Goal: Book appointment/travel/reservation

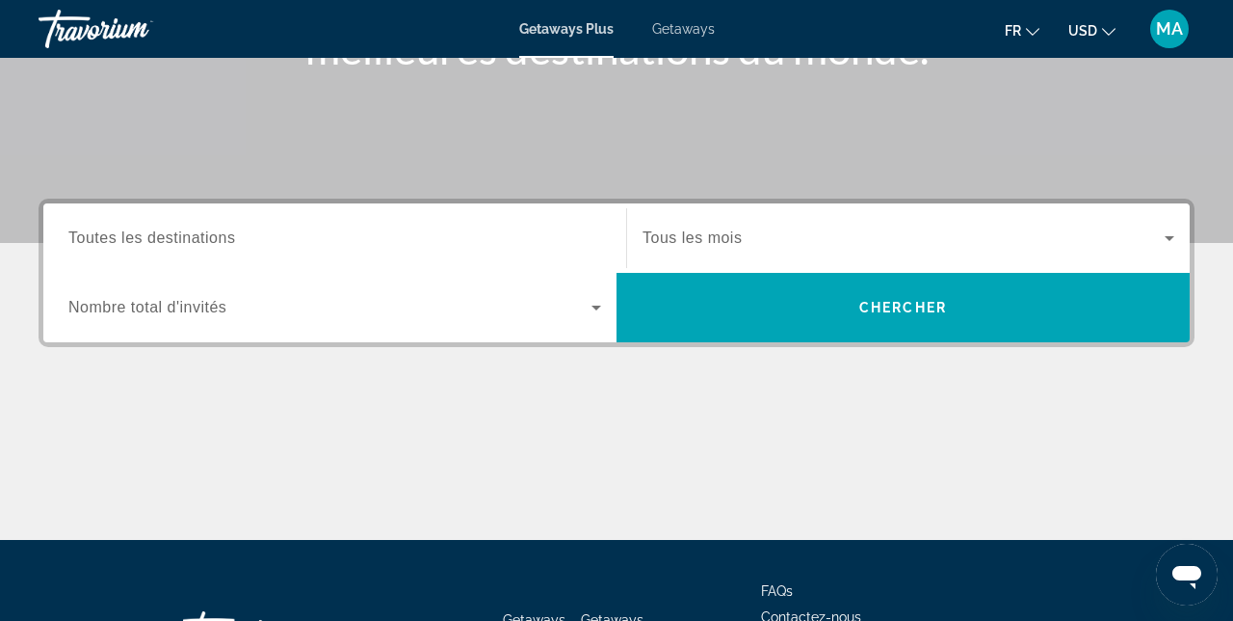
scroll to position [335, 0]
click at [582, 308] on span "Search widget" at bounding box center [329, 307] width 523 height 23
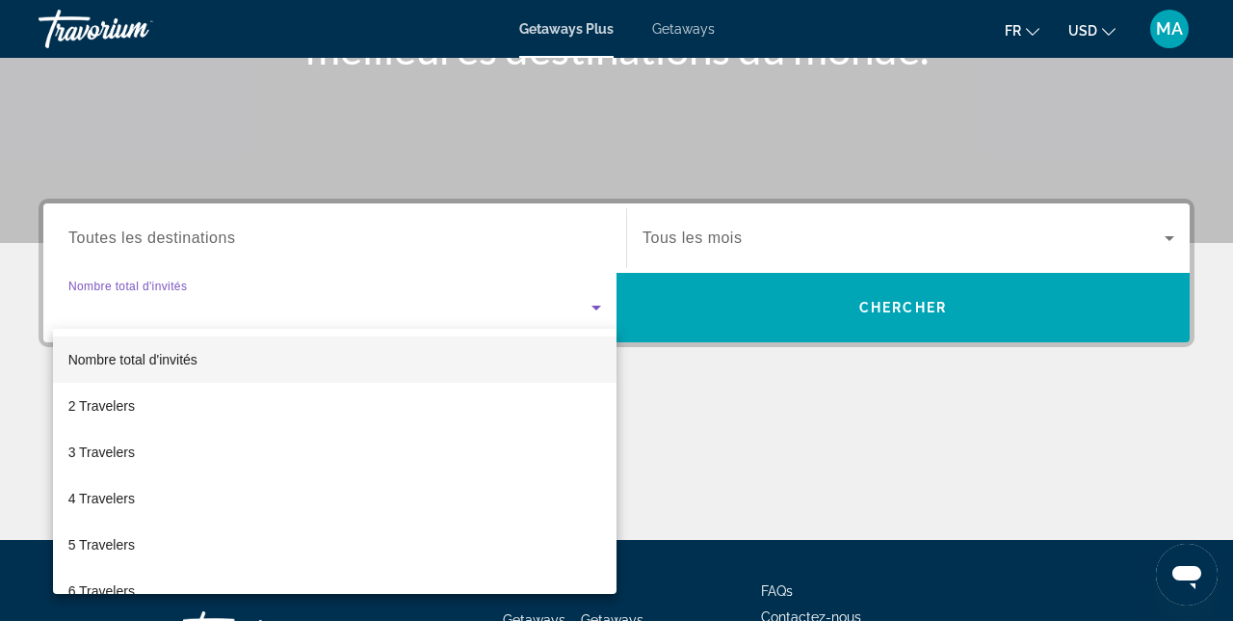
scroll to position [409, 0]
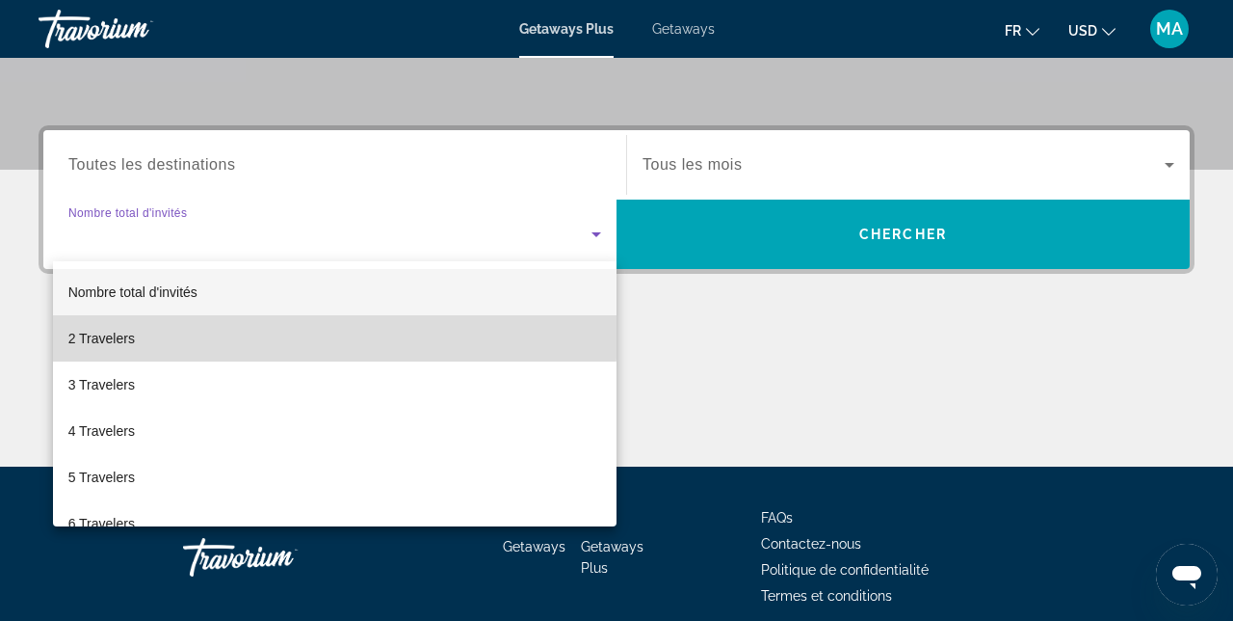
click at [179, 330] on mat-option "2 Travelers" at bounding box center [335, 338] width 564 height 46
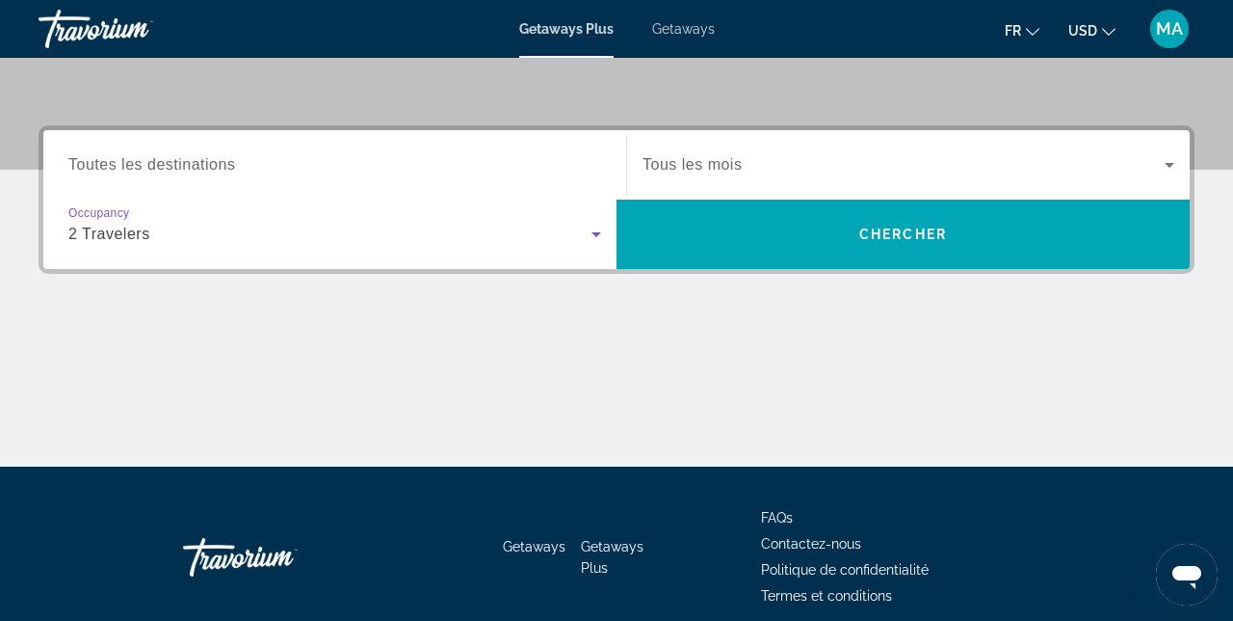
click at [921, 236] on span "Chercher" at bounding box center [904, 233] width 88 height 15
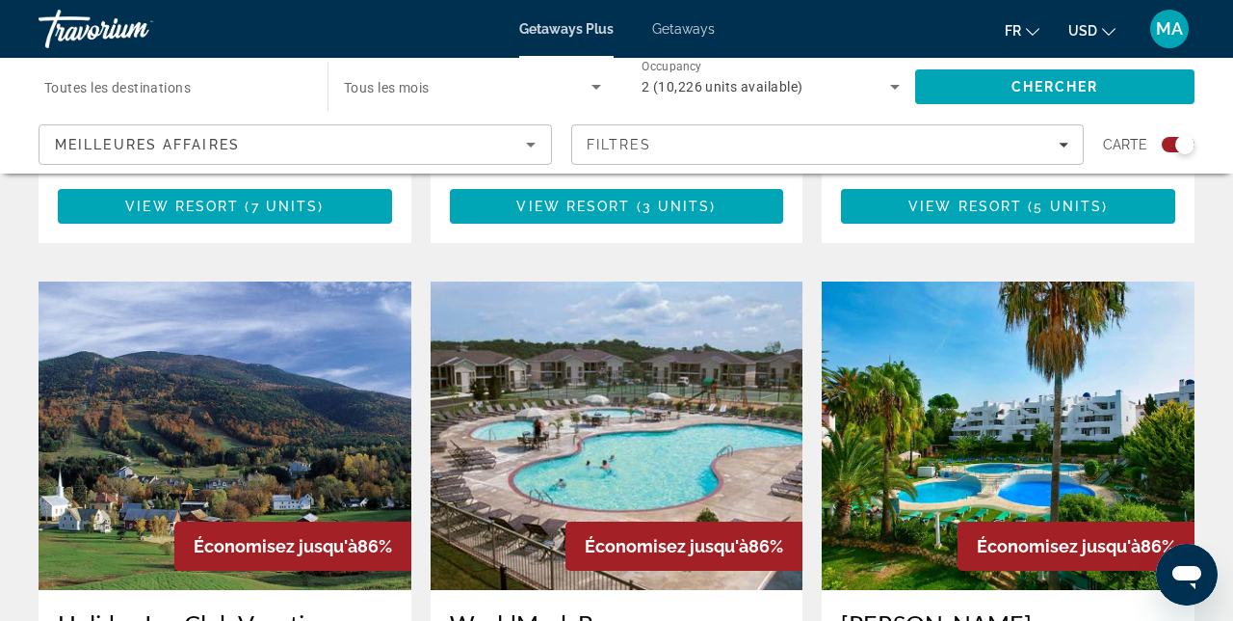
scroll to position [1277, 0]
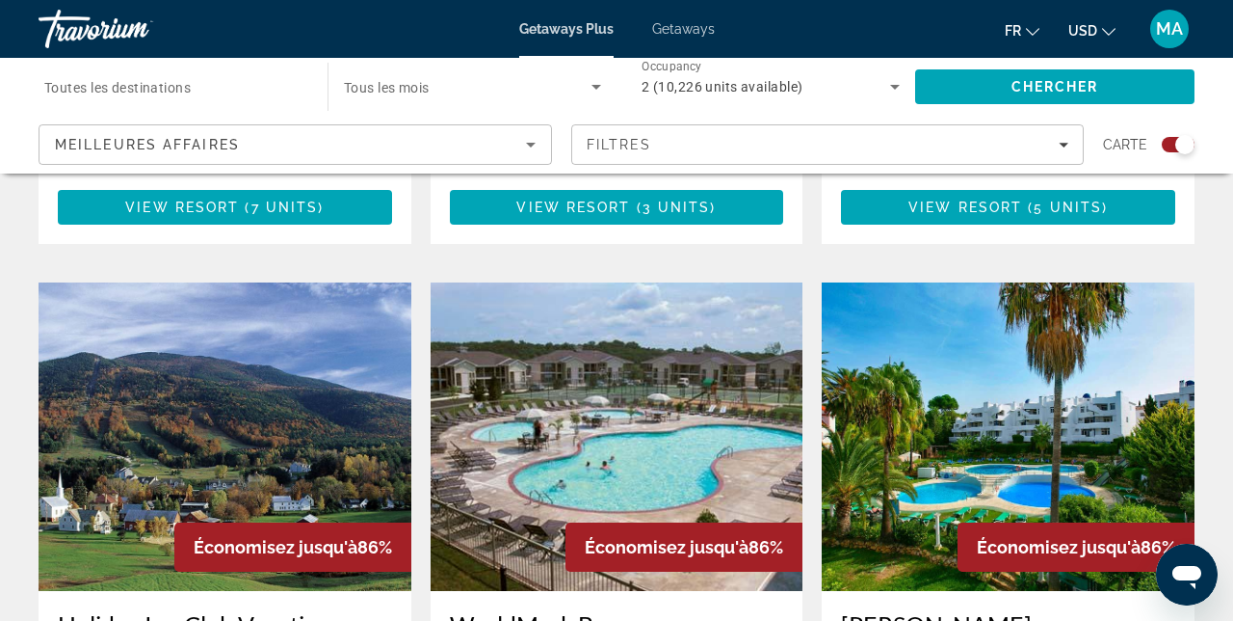
click at [1102, 26] on icon "Change currency" at bounding box center [1108, 31] width 13 height 13
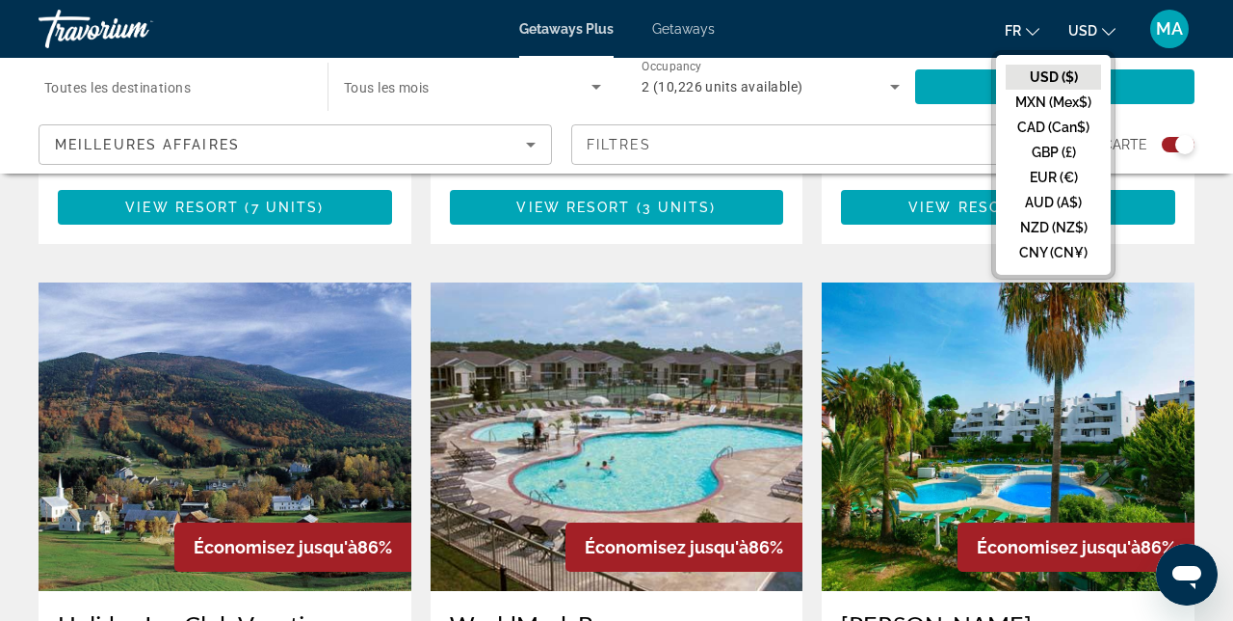
click at [1074, 175] on button "EUR (€)" at bounding box center [1053, 177] width 95 height 25
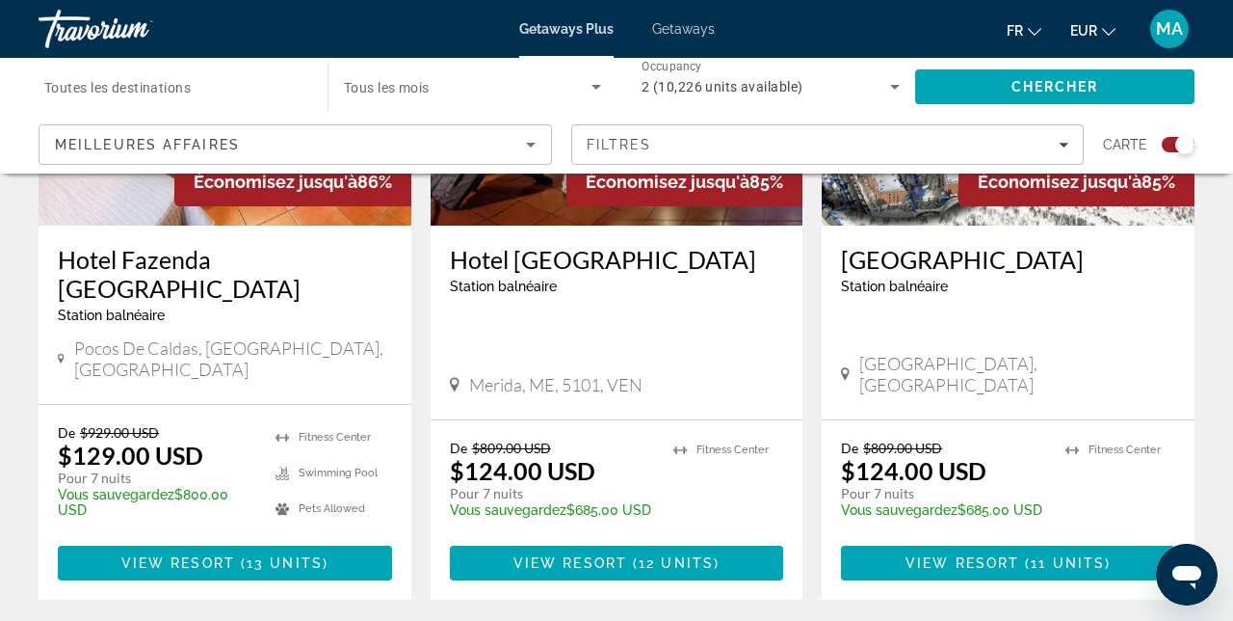
scroll to position [3142, 0]
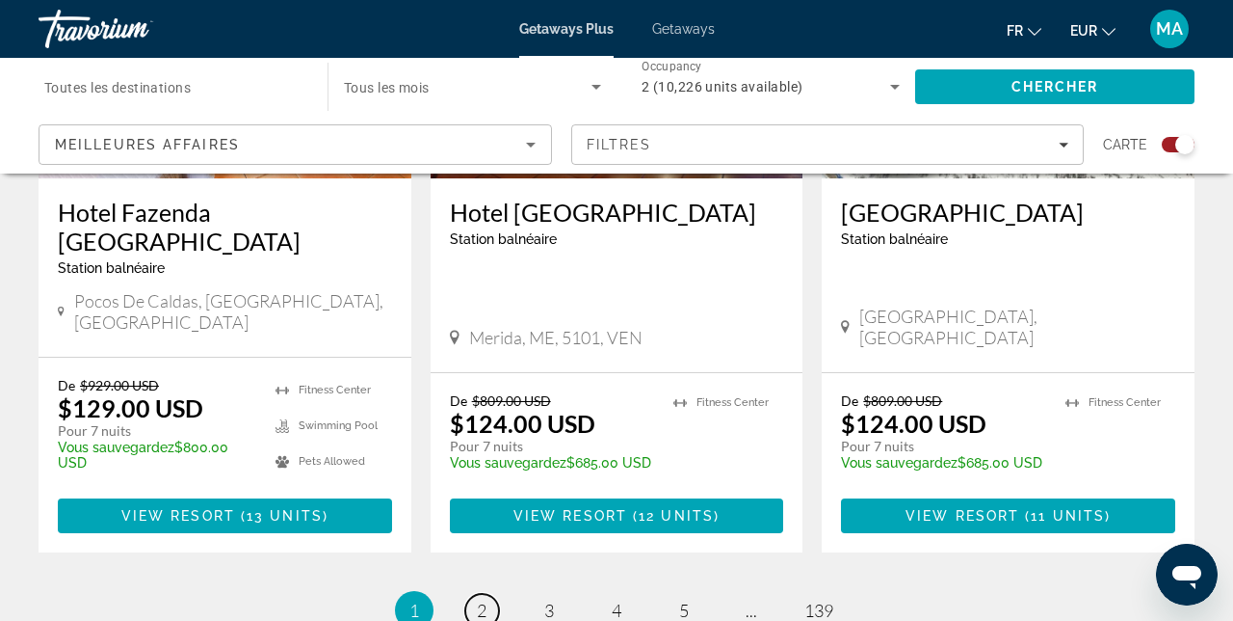
click at [485, 599] on span "2" at bounding box center [482, 609] width 10 height 21
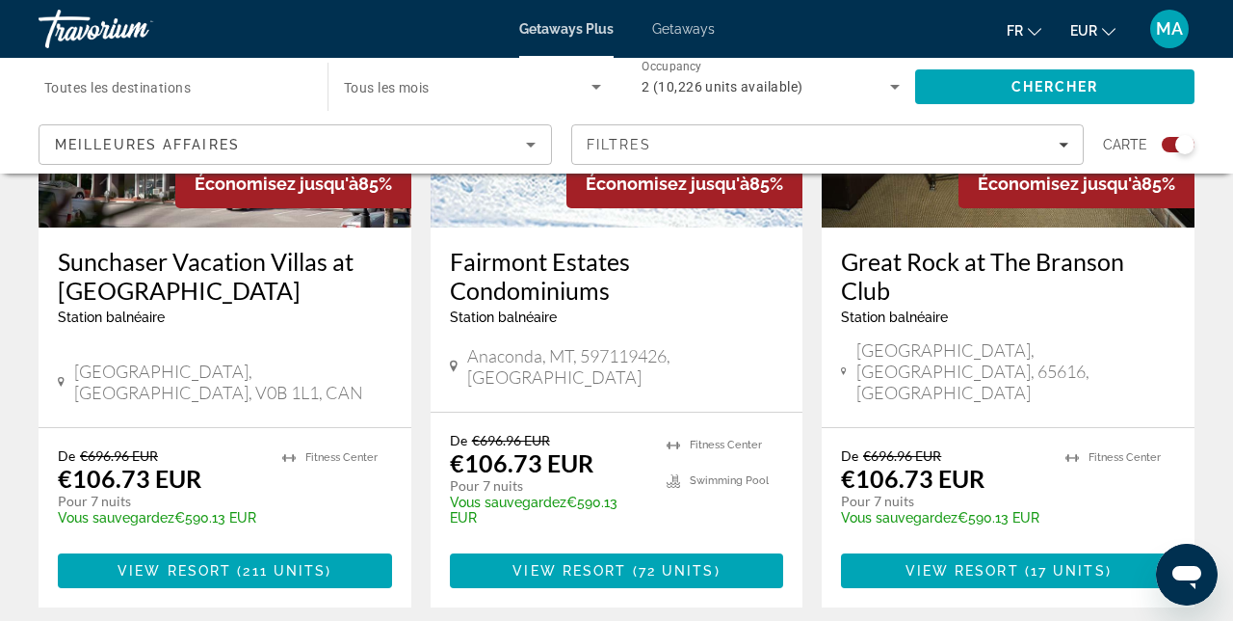
scroll to position [3151, 0]
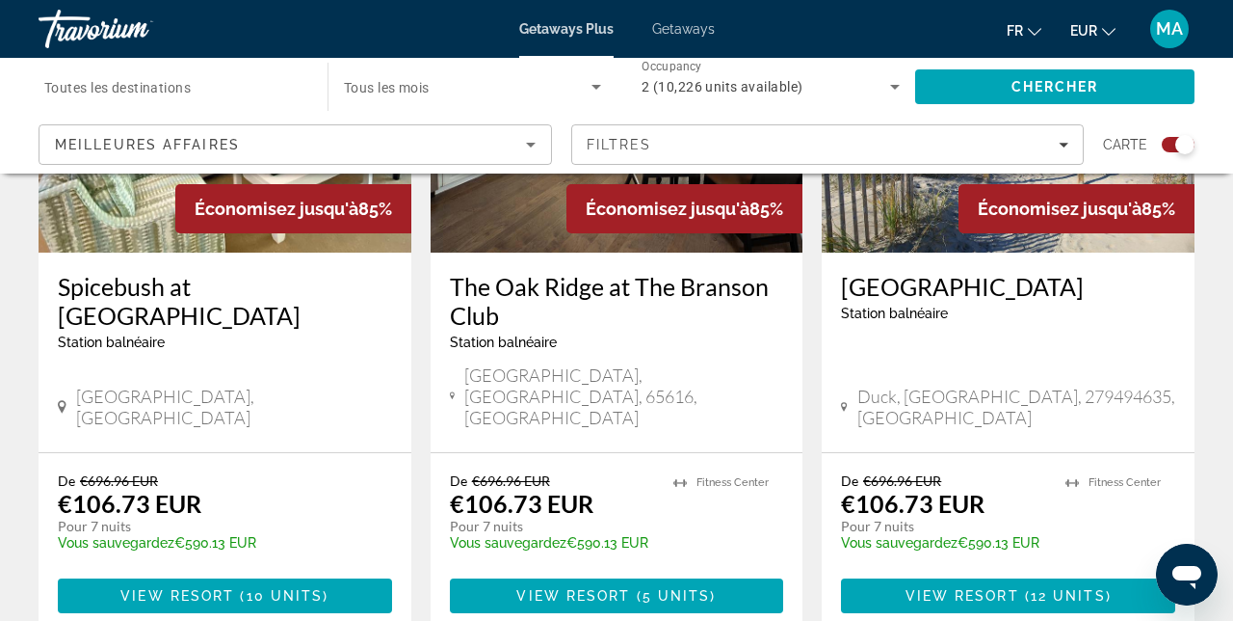
scroll to position [3109, 0]
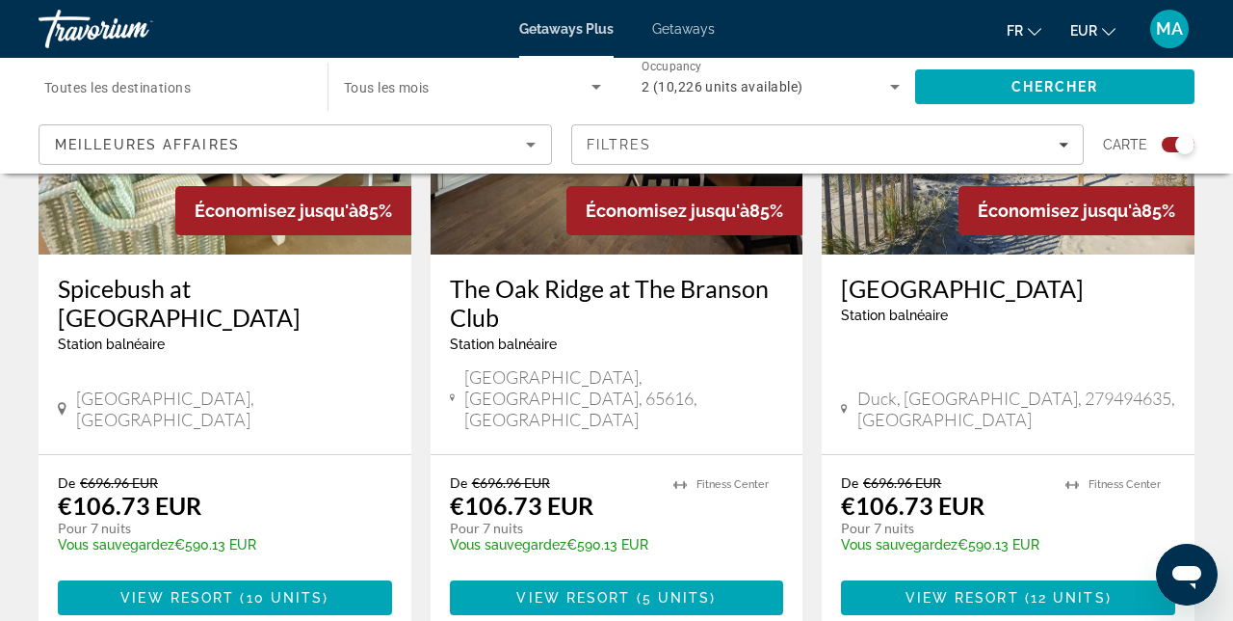
click at [1035, 268] on div "[GEOGRAPHIC_DATA] balnéaire - Ceci est une station d'adultes seulement Duck, [G…" at bounding box center [1008, 353] width 373 height 199
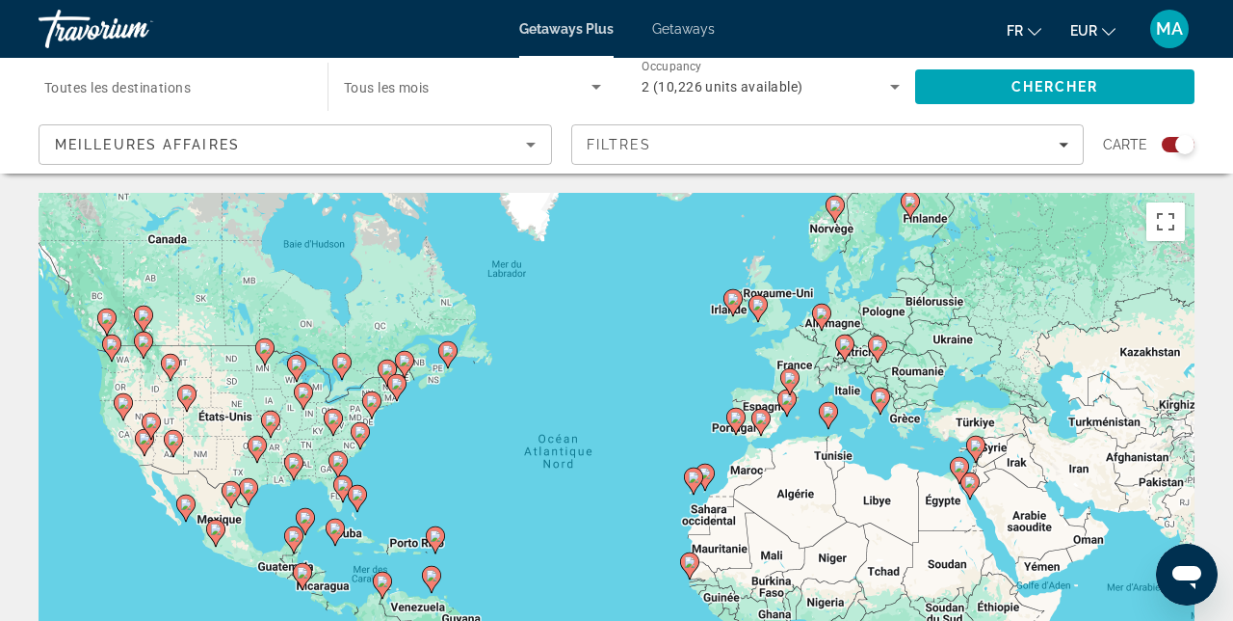
click at [194, 85] on div "Destination Toutes les destinations" at bounding box center [173, 87] width 258 height 55
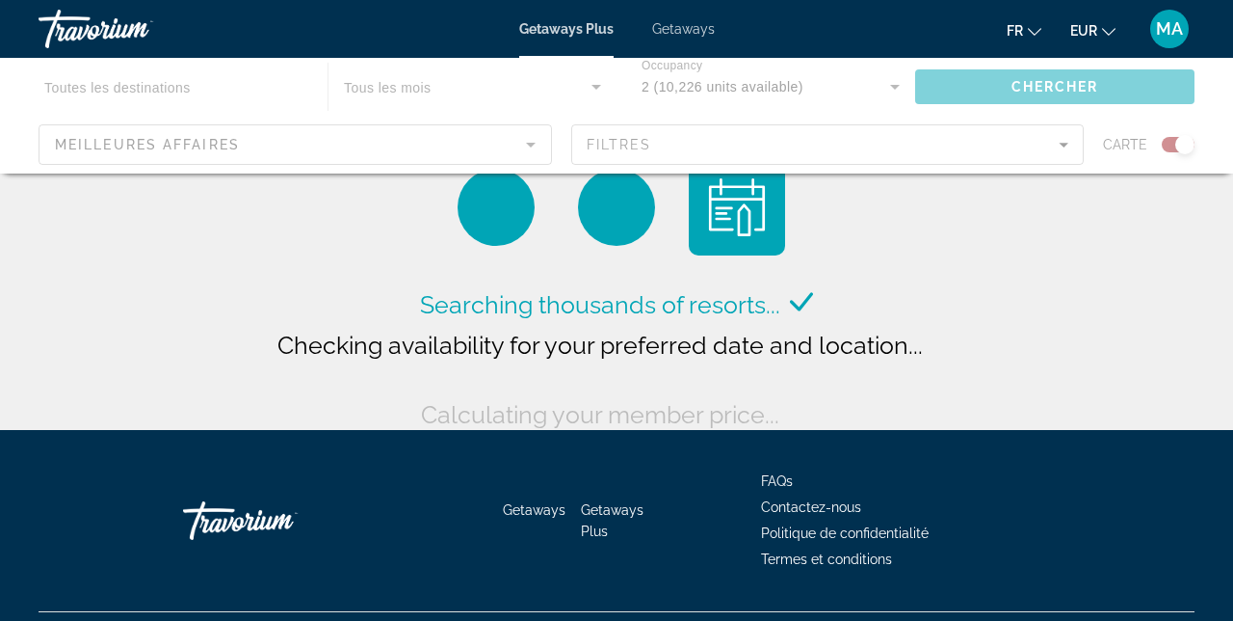
click at [187, 101] on div "Main content" at bounding box center [616, 116] width 1233 height 116
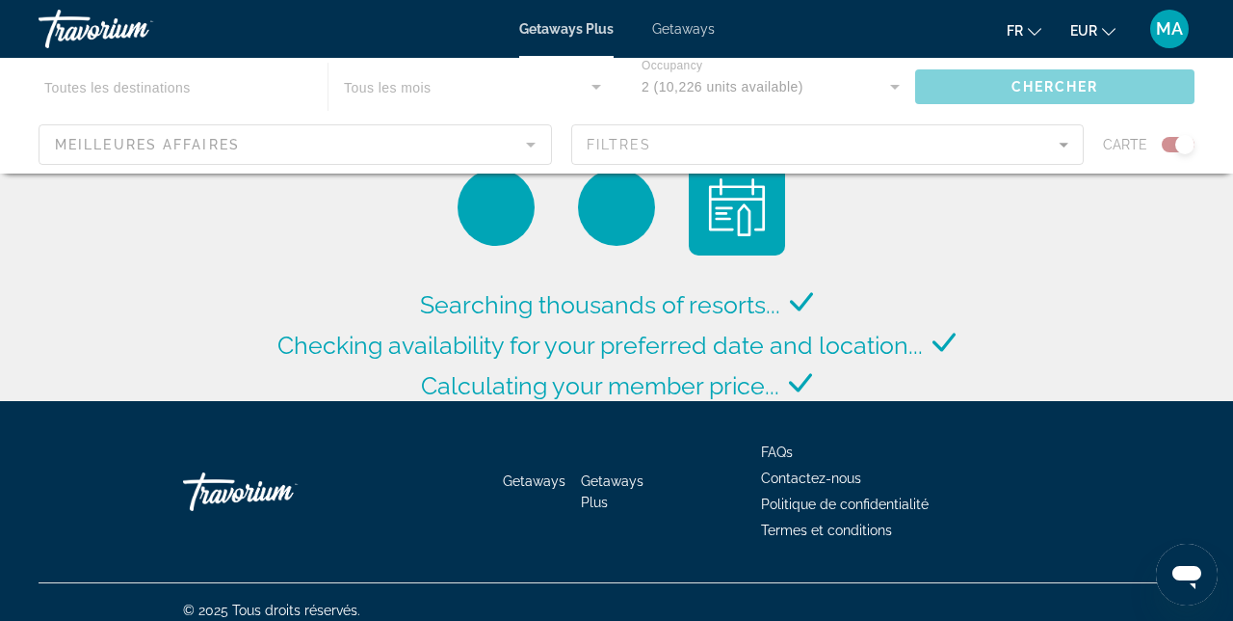
click at [161, 75] on div "Main content" at bounding box center [616, 116] width 1233 height 116
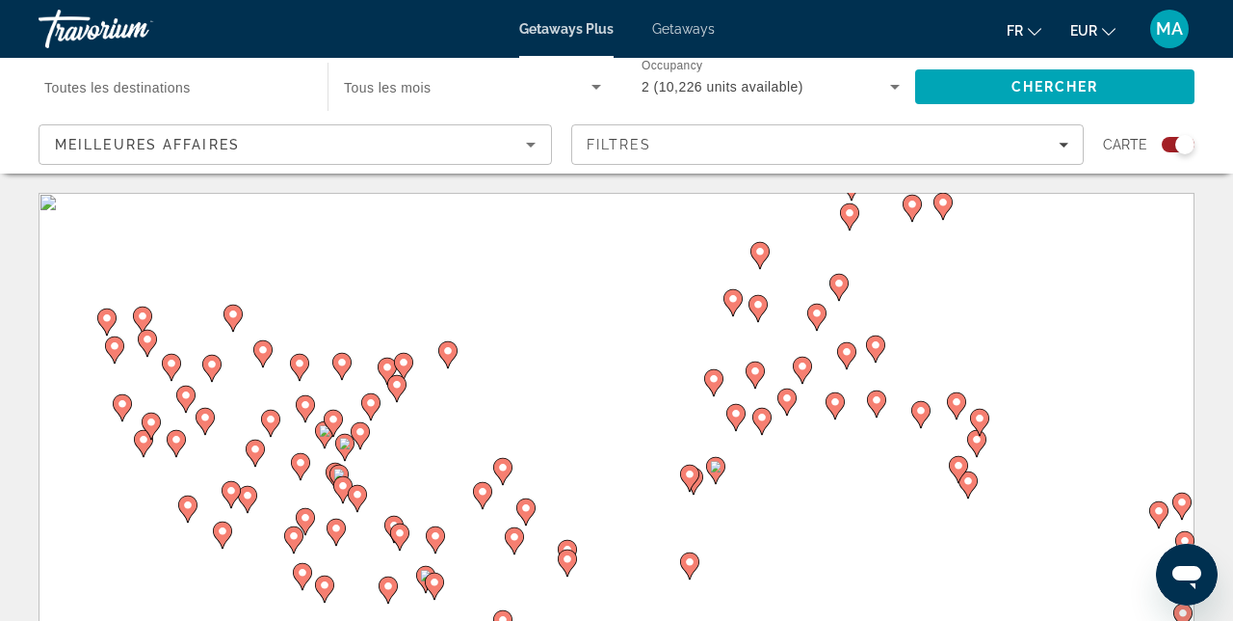
click at [220, 85] on input "Destination Toutes les destinations" at bounding box center [173, 87] width 258 height 23
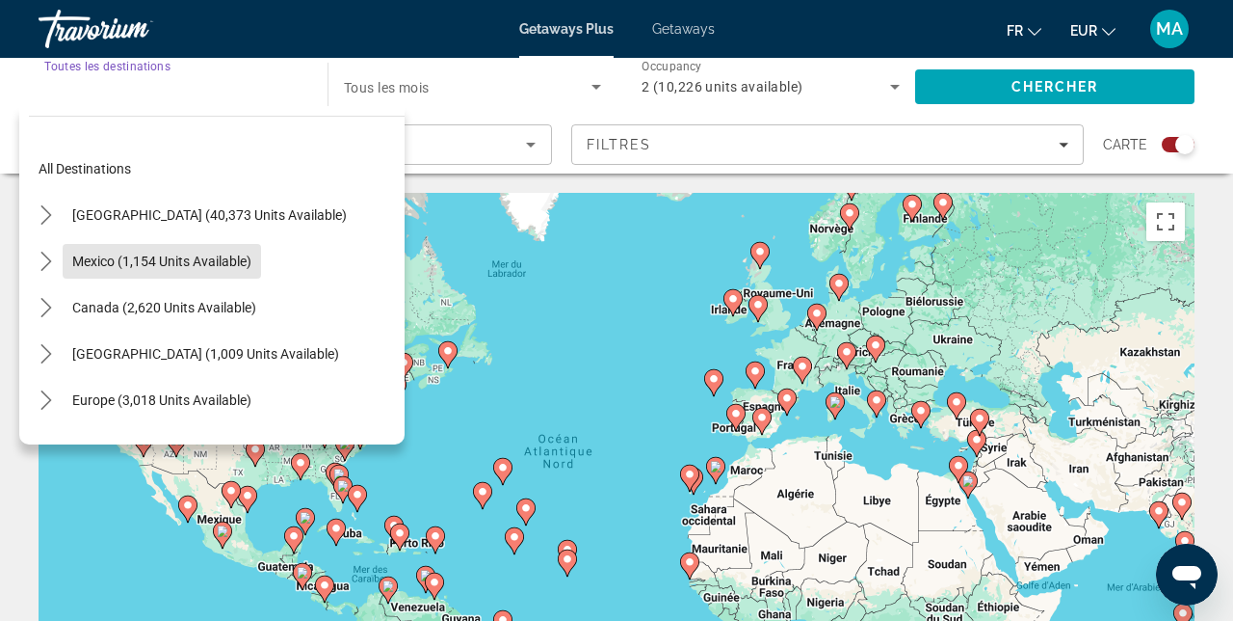
click at [255, 256] on span "Select destination: Mexico (1,154 units available)" at bounding box center [162, 261] width 198 height 46
type input "**********"
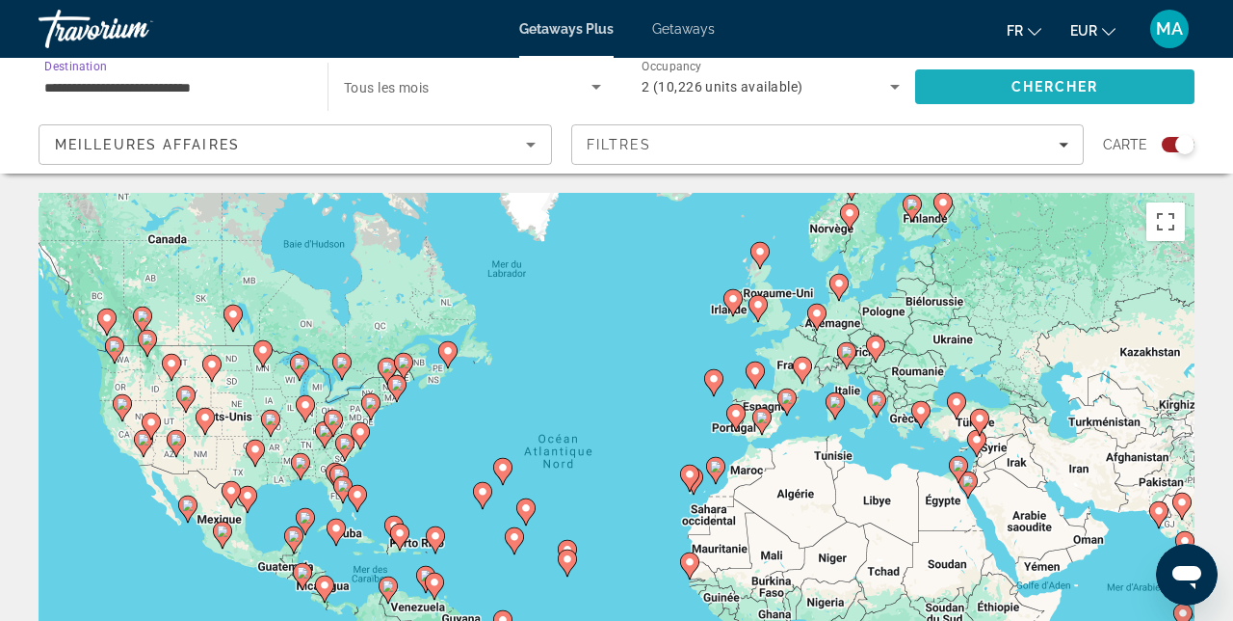
click at [1118, 89] on span "Search" at bounding box center [1054, 87] width 279 height 46
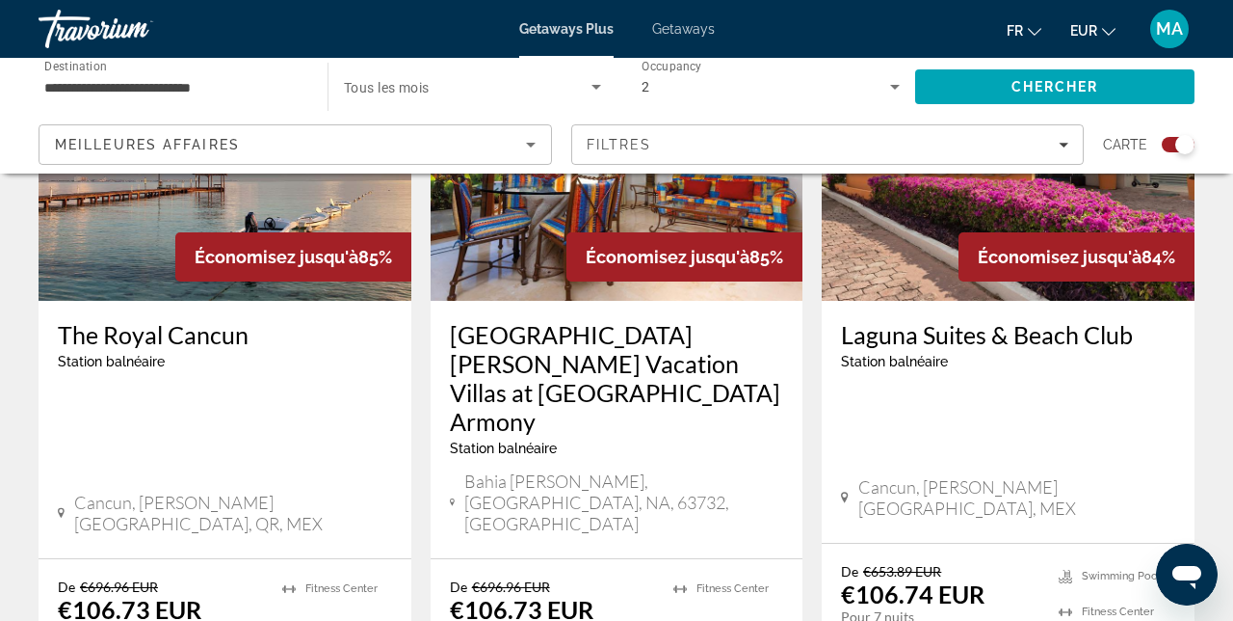
scroll to position [847, 0]
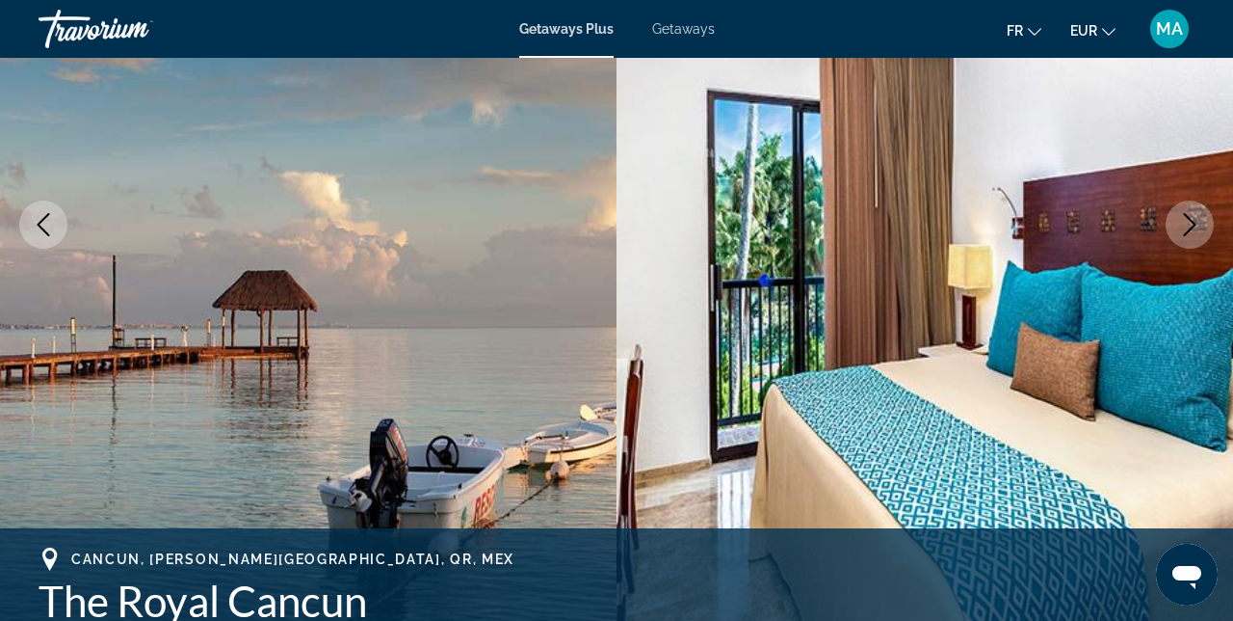
scroll to position [312, 0]
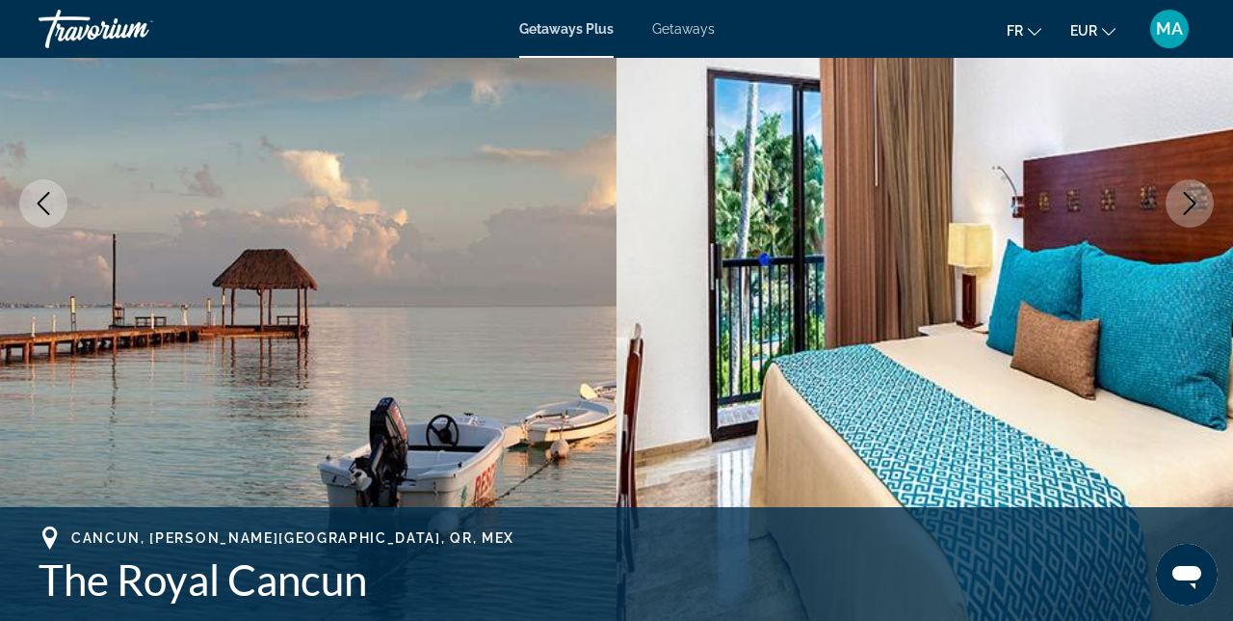
click at [1188, 203] on icon "Next image" at bounding box center [1189, 203] width 23 height 23
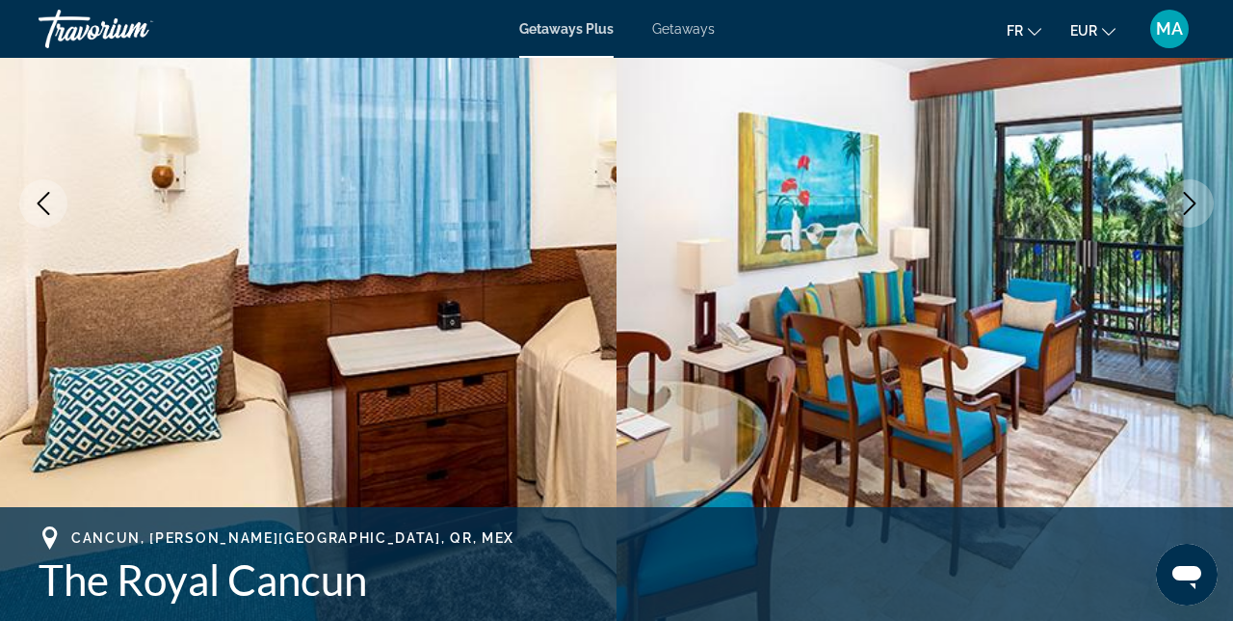
click at [1187, 201] on icon "Next image" at bounding box center [1189, 203] width 23 height 23
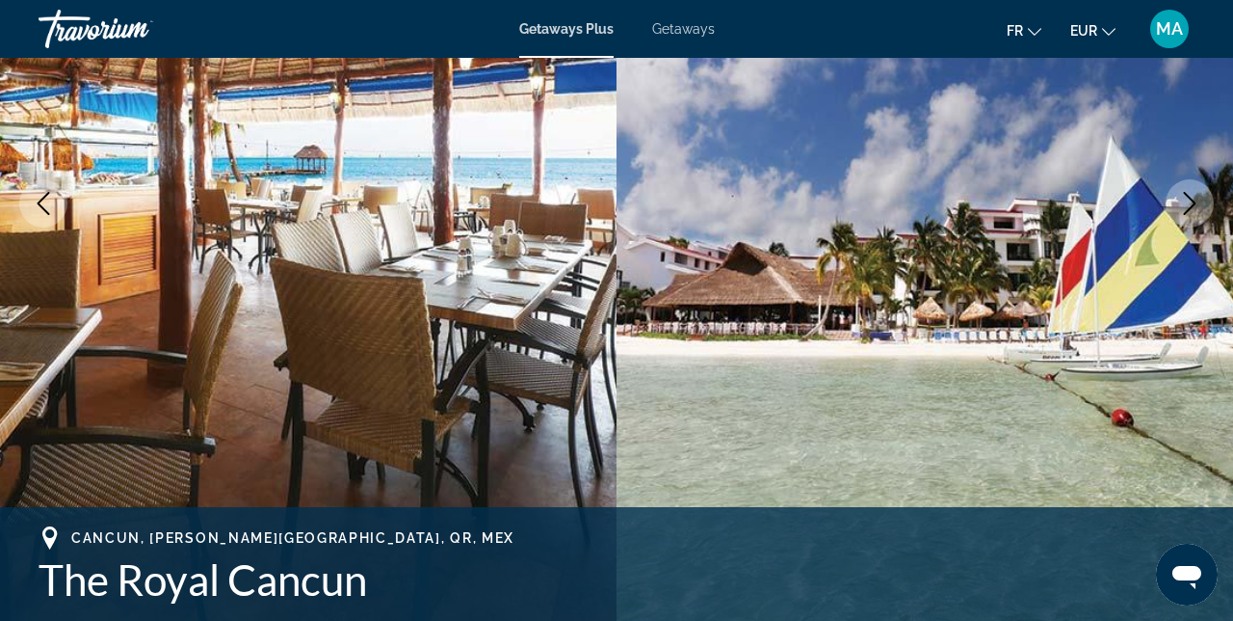
click at [1191, 195] on icon "Next image" at bounding box center [1189, 203] width 23 height 23
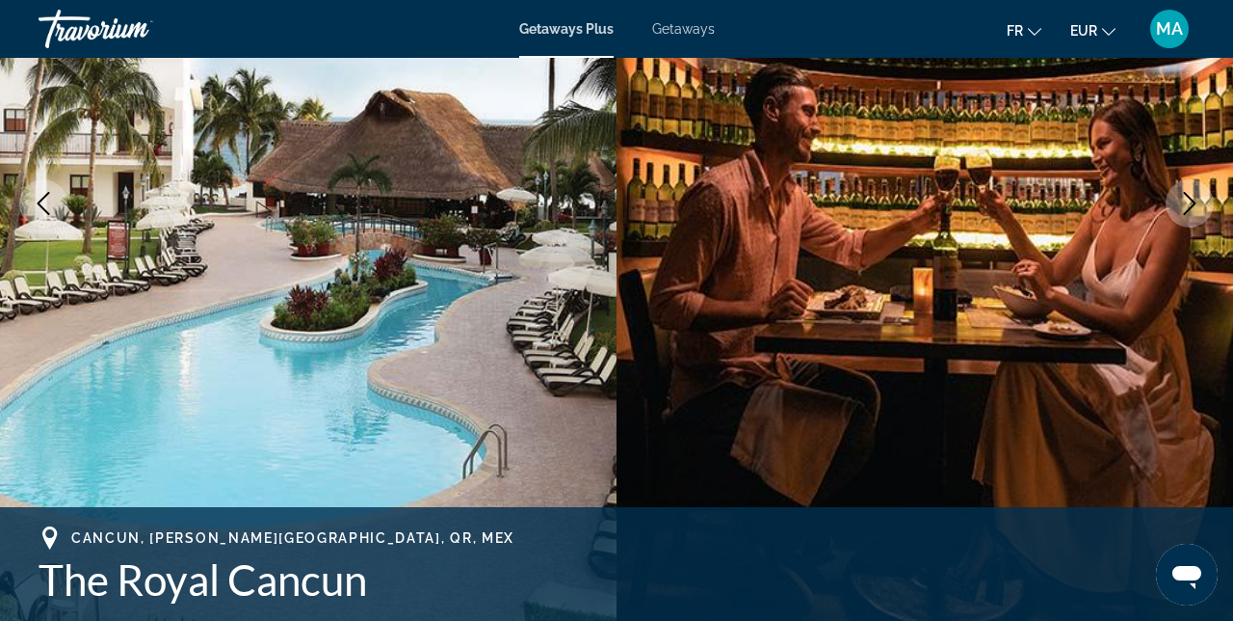
click at [1181, 187] on button "Next image" at bounding box center [1190, 203] width 48 height 48
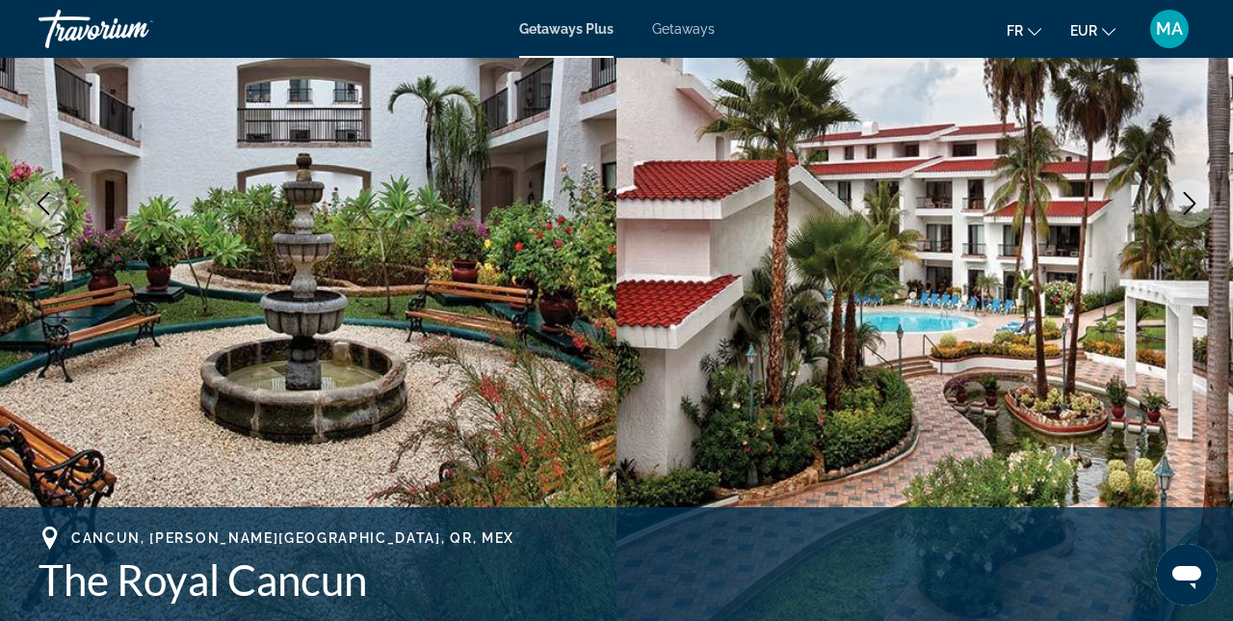
click at [1185, 200] on icon "Next image" at bounding box center [1189, 203] width 23 height 23
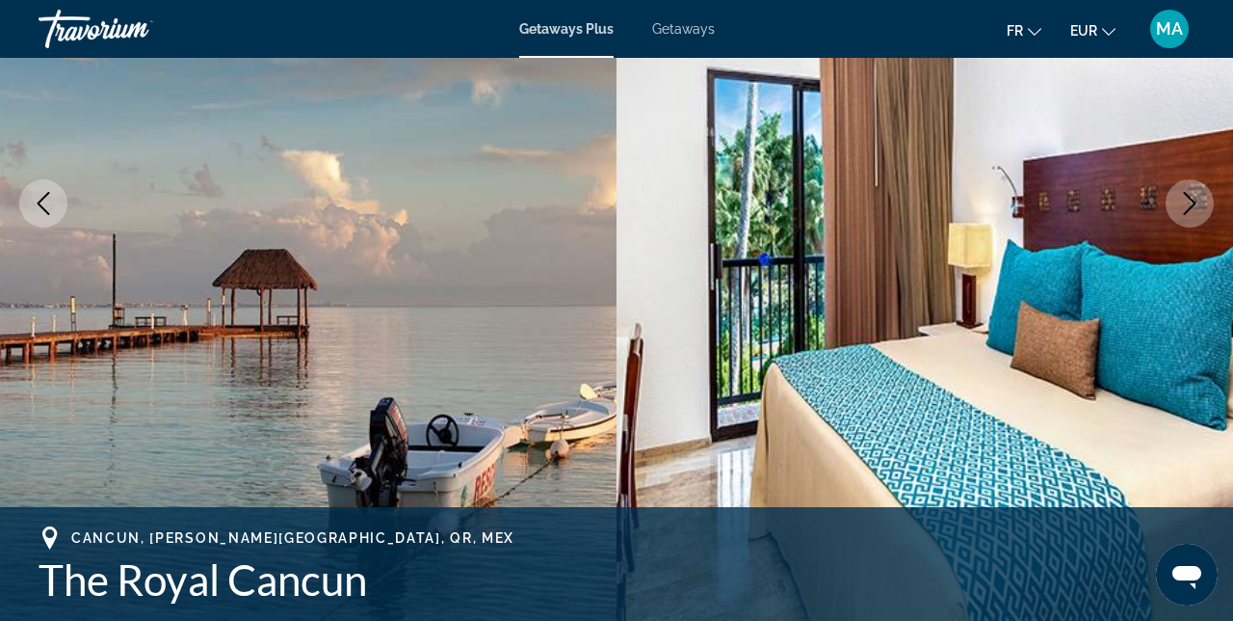
click at [1183, 208] on icon "Next image" at bounding box center [1189, 203] width 23 height 23
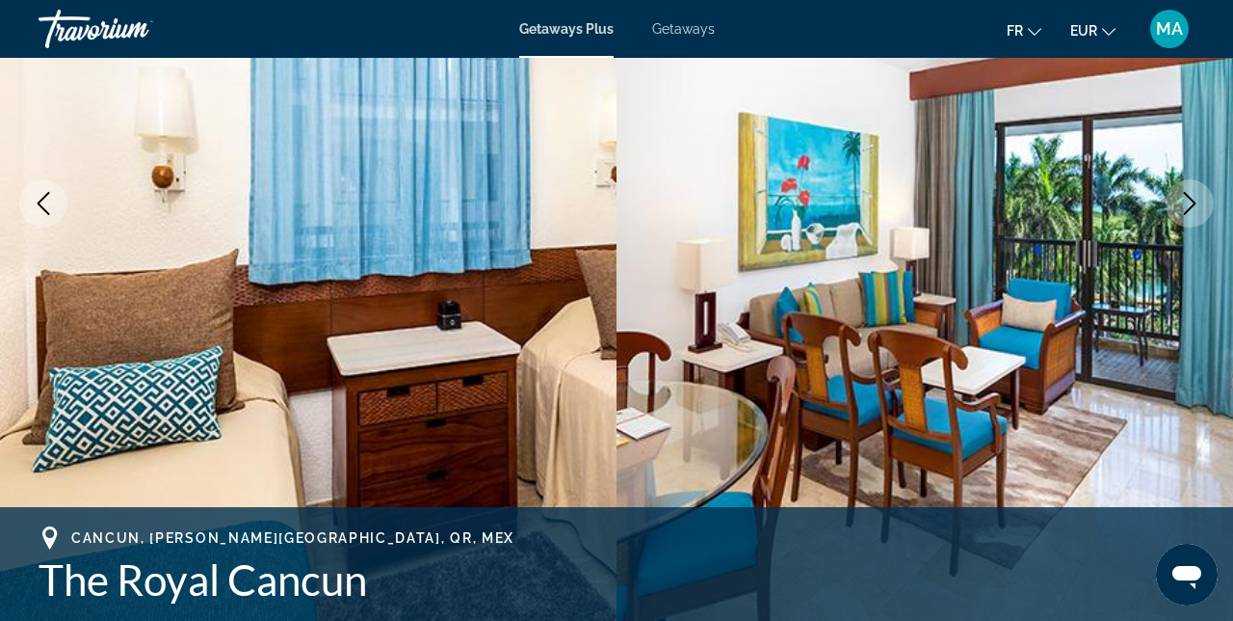
click at [1186, 204] on icon "Next image" at bounding box center [1189, 203] width 23 height 23
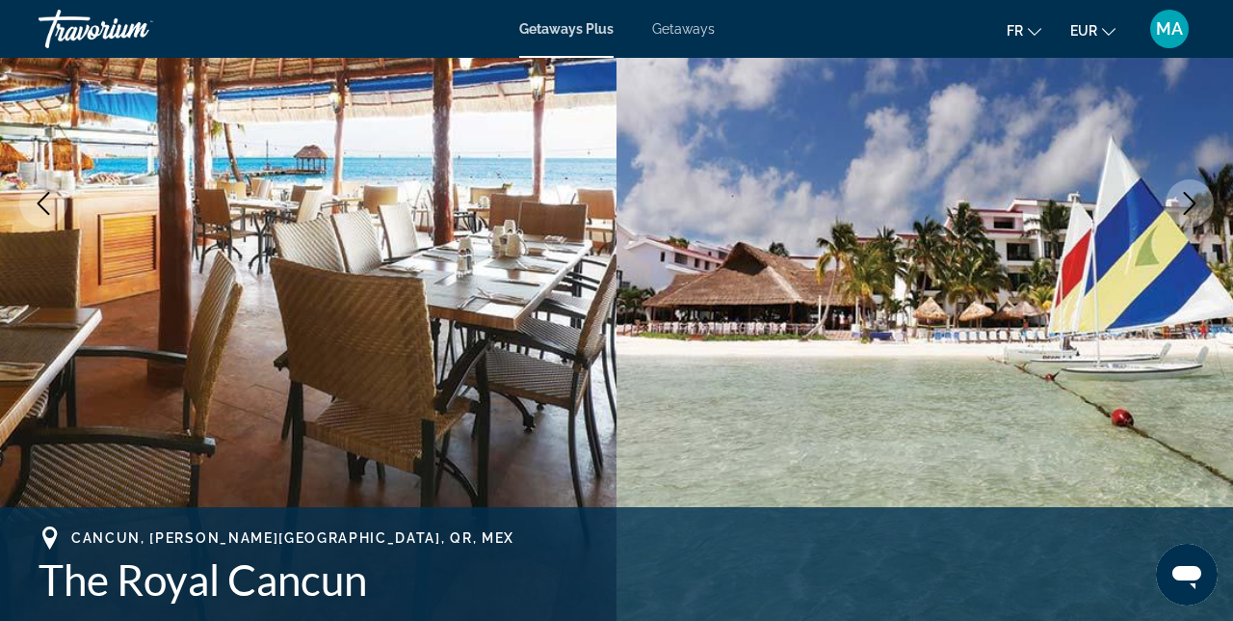
click at [1187, 200] on icon "Next image" at bounding box center [1189, 203] width 23 height 23
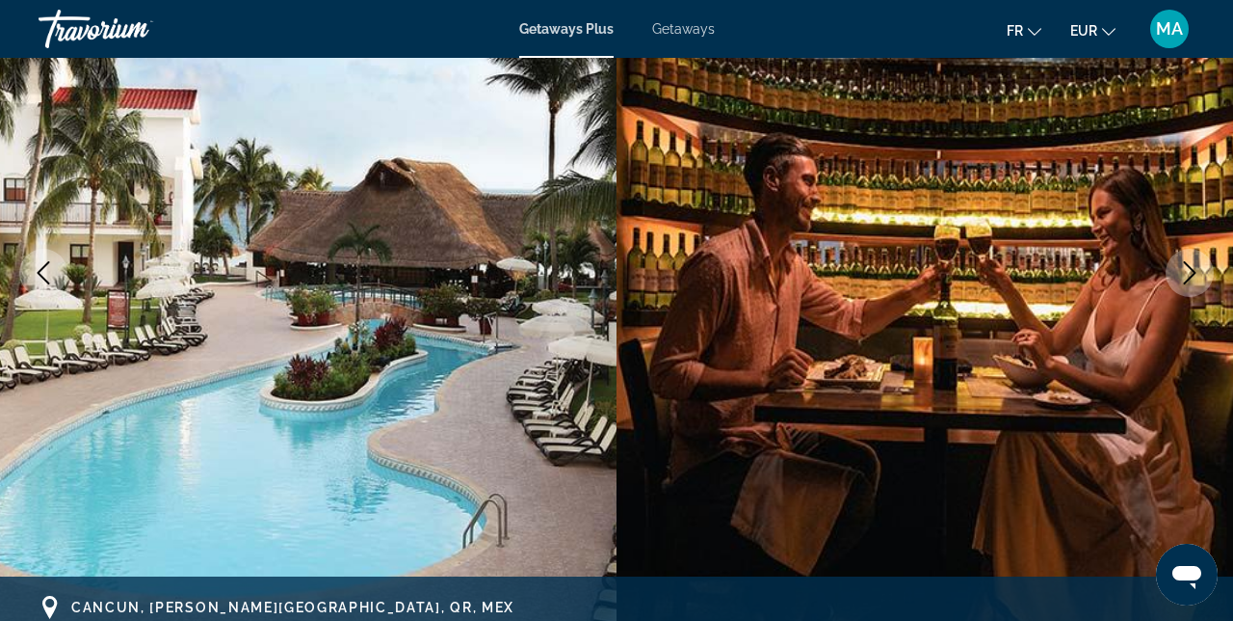
scroll to position [243, 0]
click at [1193, 291] on button "Next image" at bounding box center [1190, 273] width 48 height 48
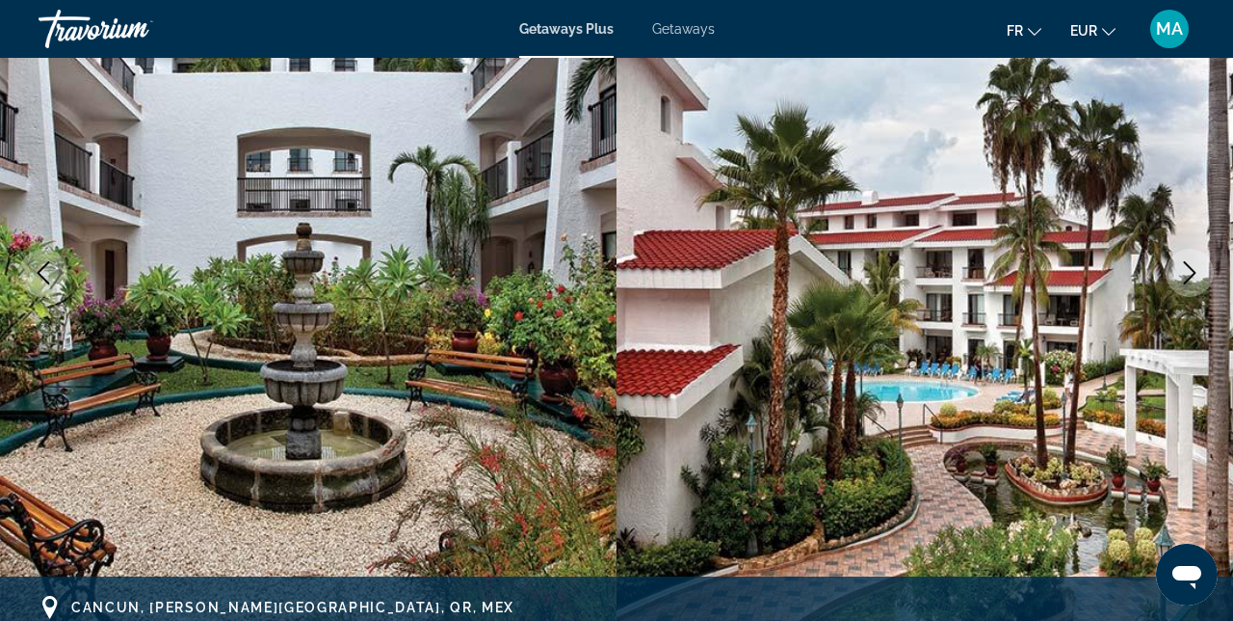
click at [1190, 270] on icon "Next image" at bounding box center [1189, 272] width 23 height 23
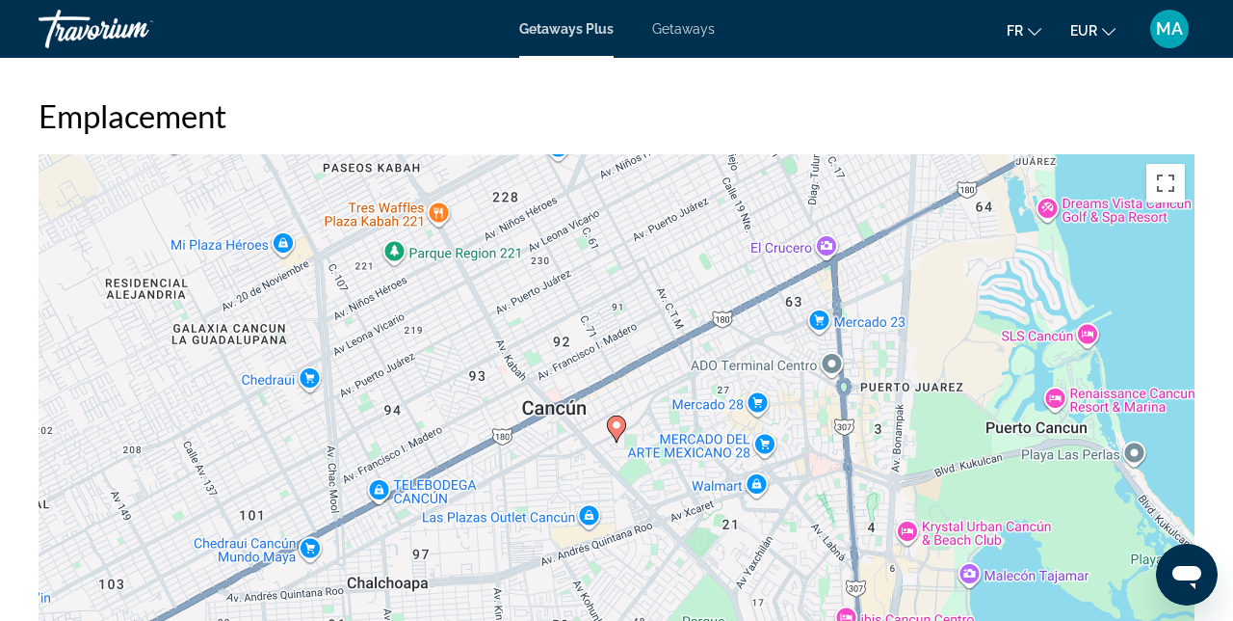
scroll to position [2846, 0]
click at [613, 431] on icon "Main content" at bounding box center [616, 427] width 17 height 25
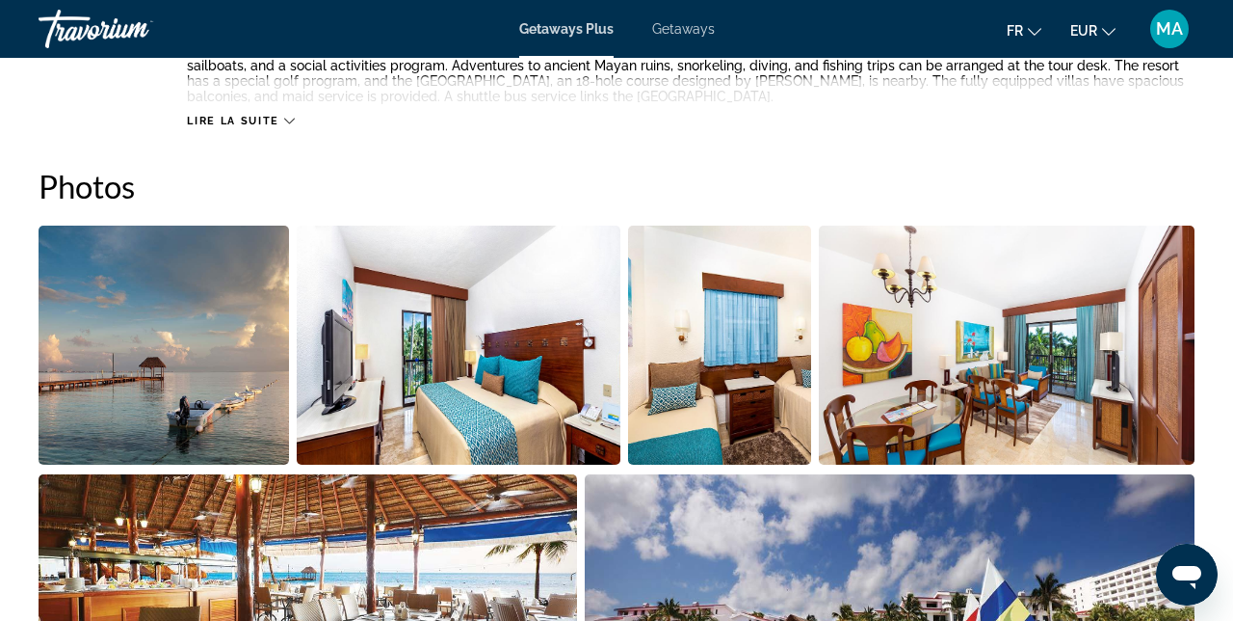
scroll to position [1159, 0]
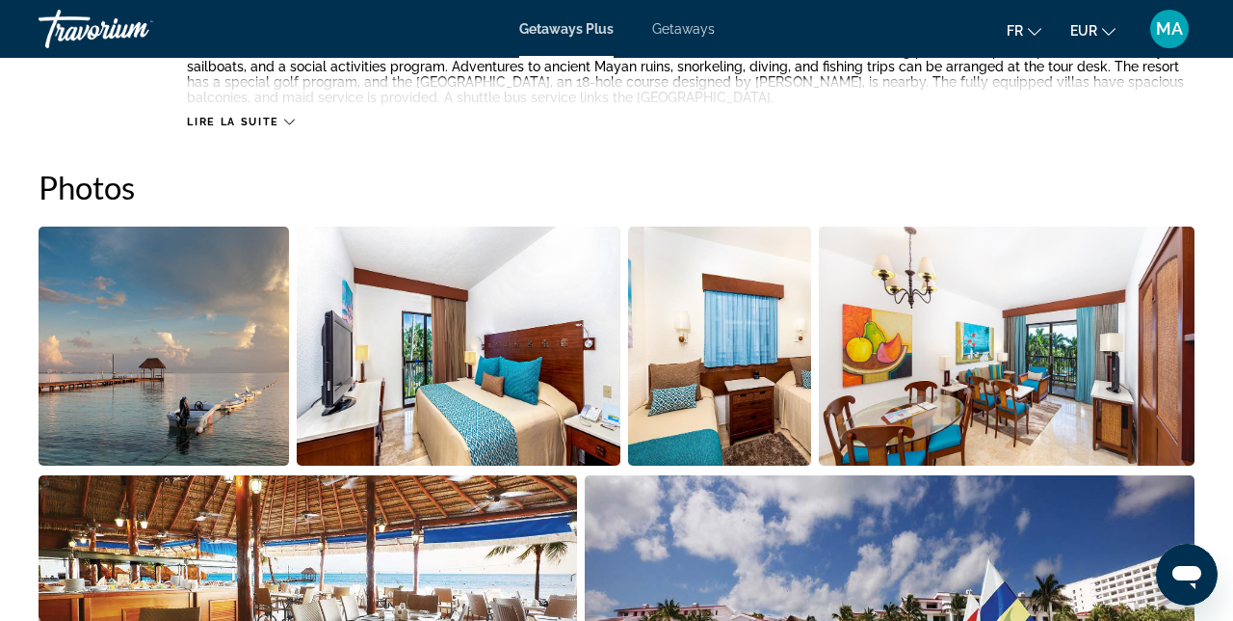
click at [177, 397] on img "Open full-screen image slider" at bounding box center [164, 345] width 251 height 239
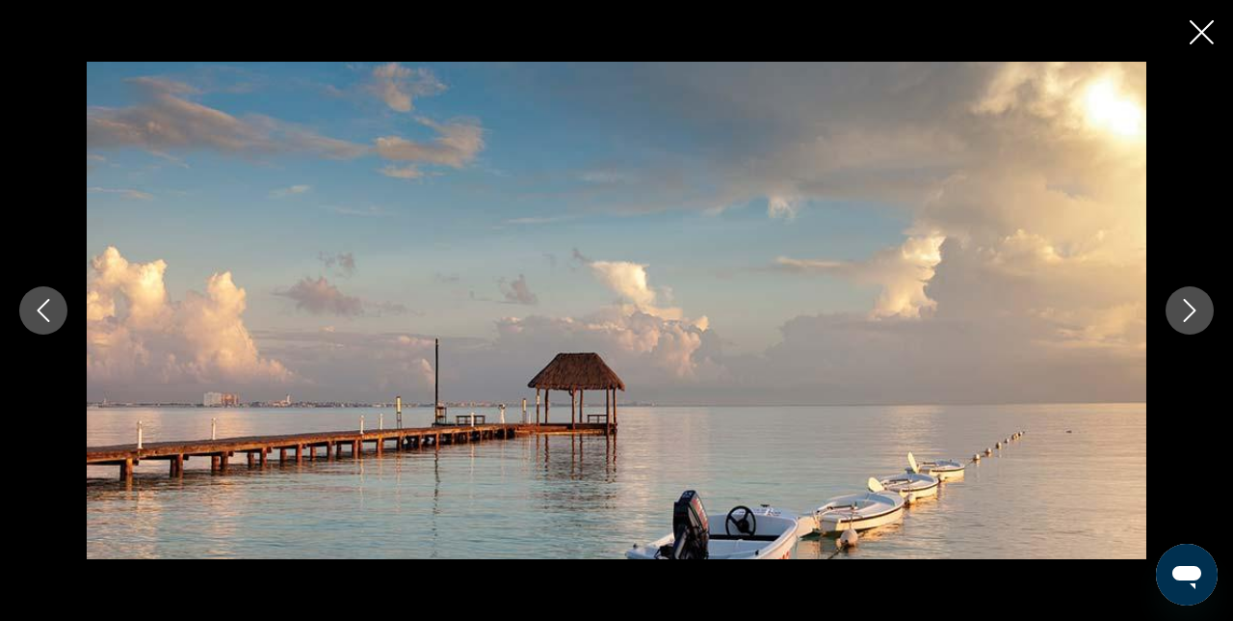
click at [1188, 320] on icon "Next image" at bounding box center [1189, 310] width 23 height 23
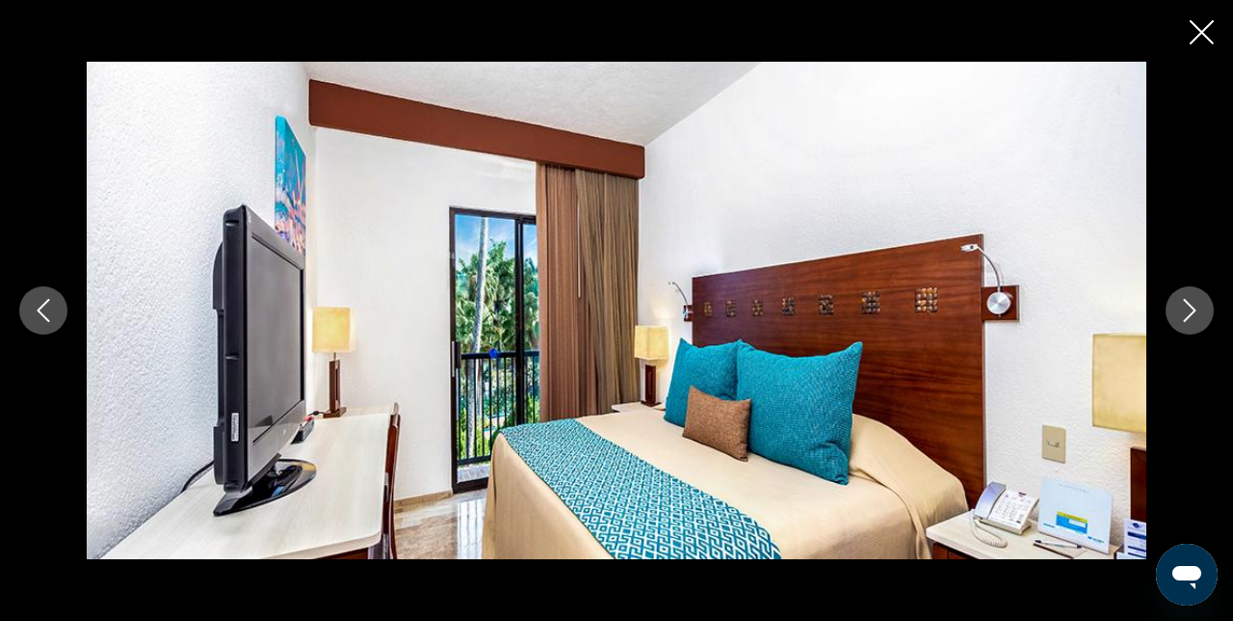
click at [1181, 324] on button "Next image" at bounding box center [1190, 310] width 48 height 48
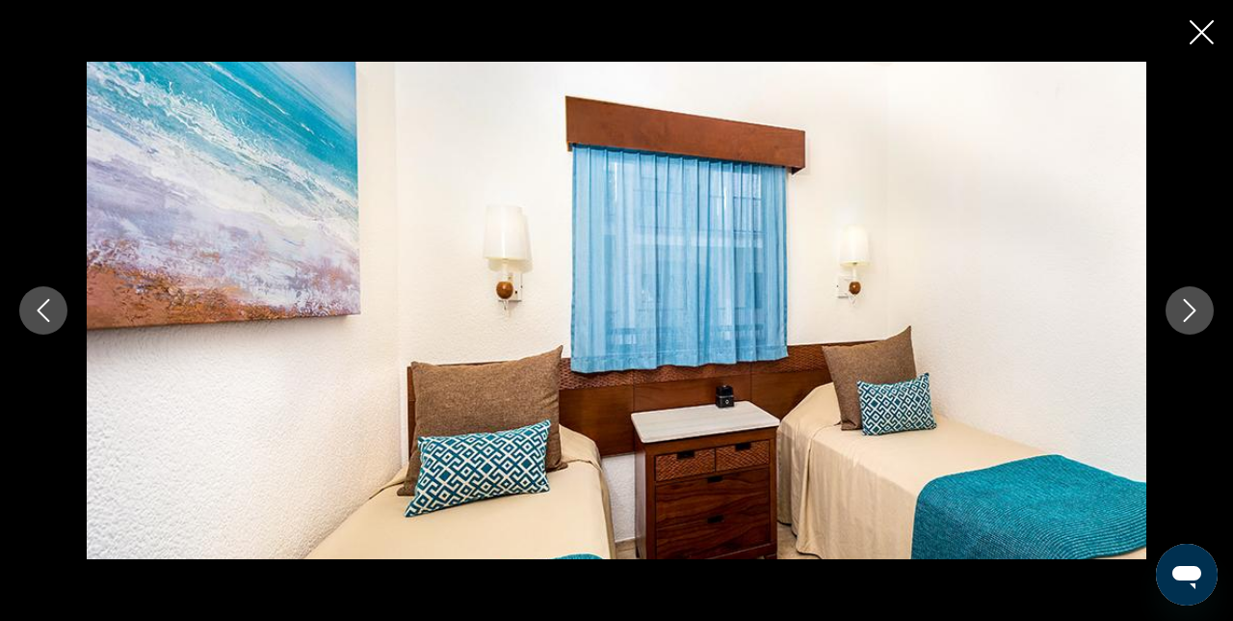
click at [1181, 320] on icon "Next image" at bounding box center [1189, 310] width 23 height 23
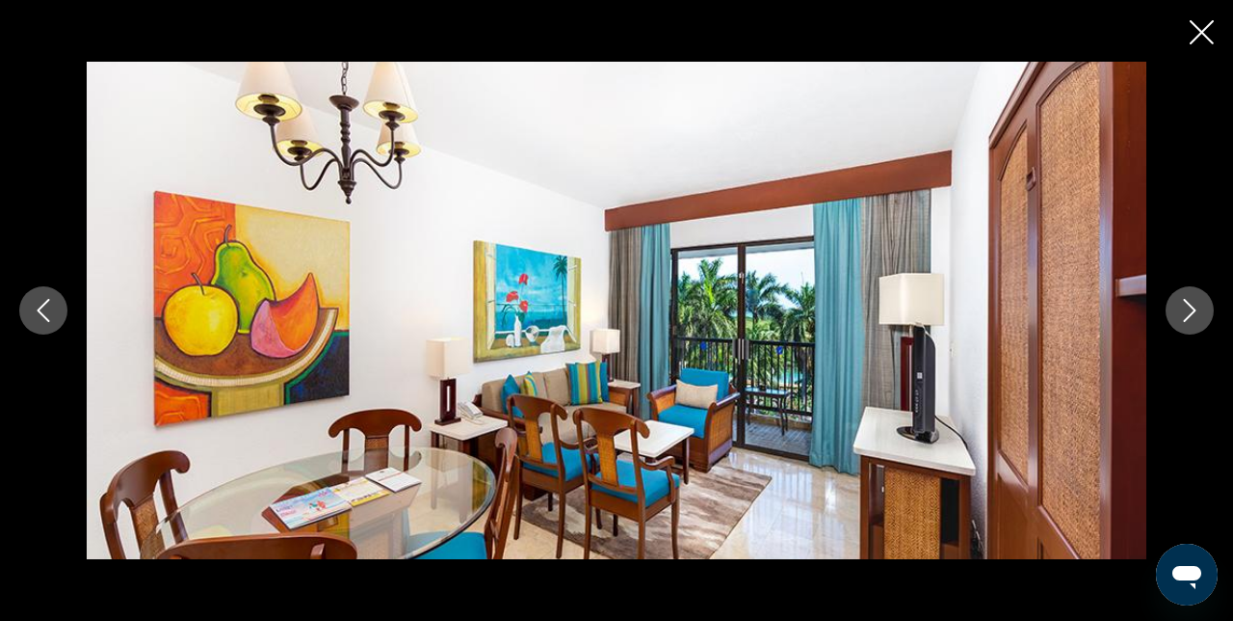
click at [40, 267] on div "prev next" at bounding box center [616, 310] width 1233 height 496
click at [19, 316] on button "Previous image" at bounding box center [43, 310] width 48 height 48
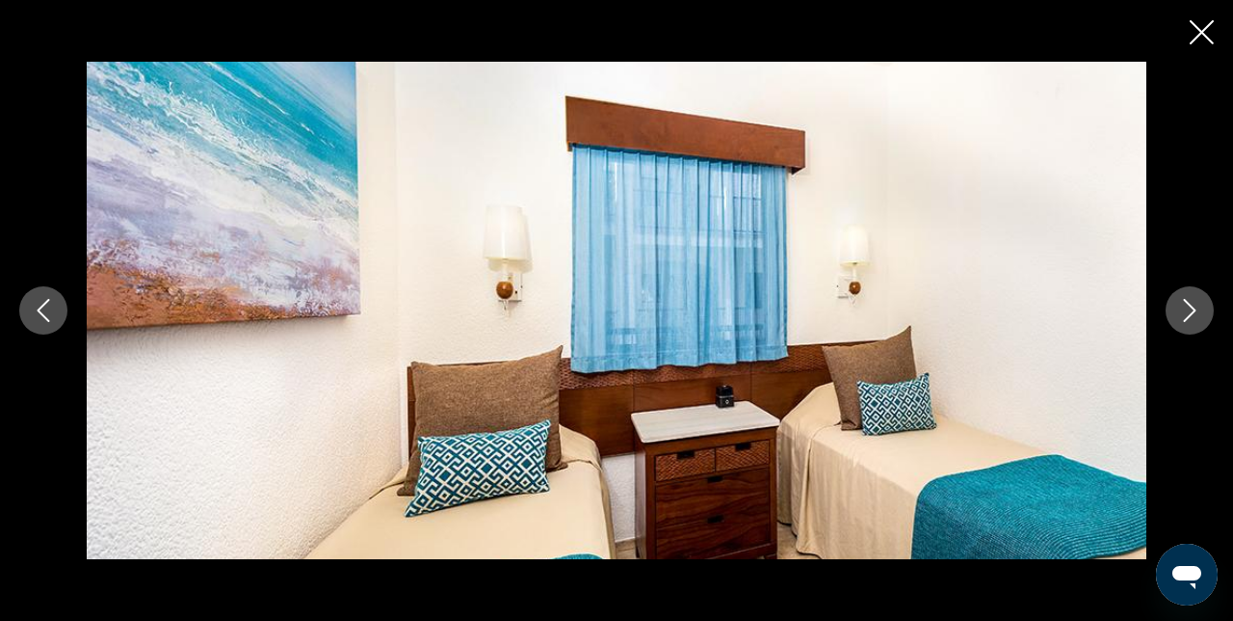
click at [1199, 28] on icon "Close slideshow" at bounding box center [1202, 32] width 24 height 24
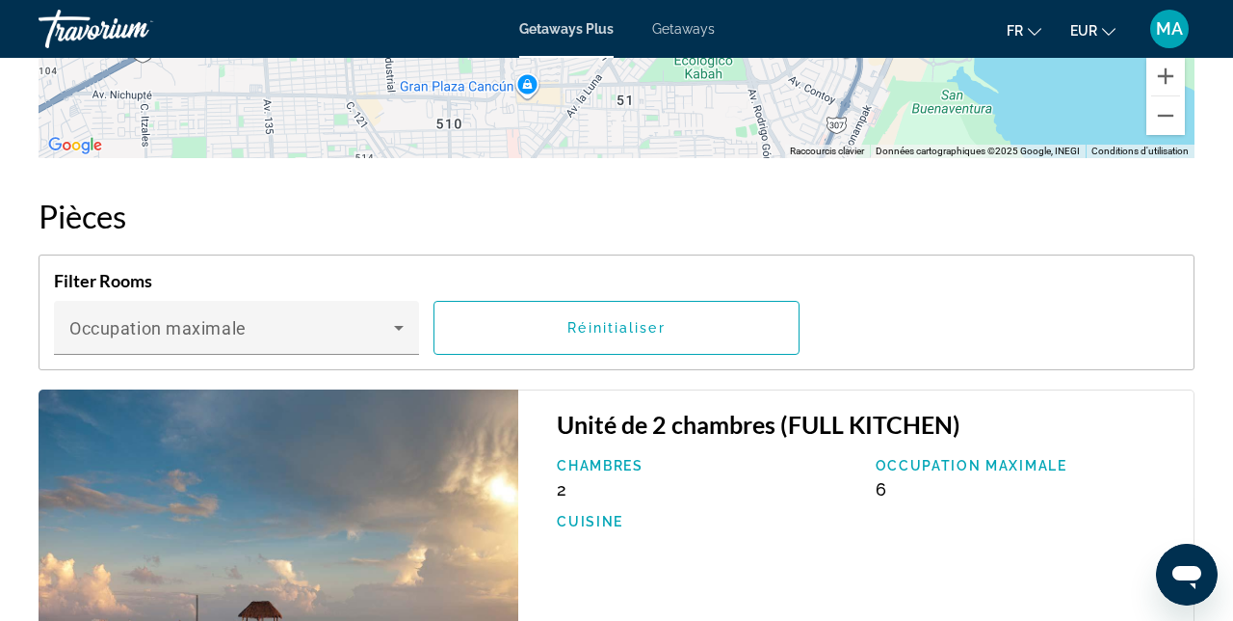
scroll to position [3417, 0]
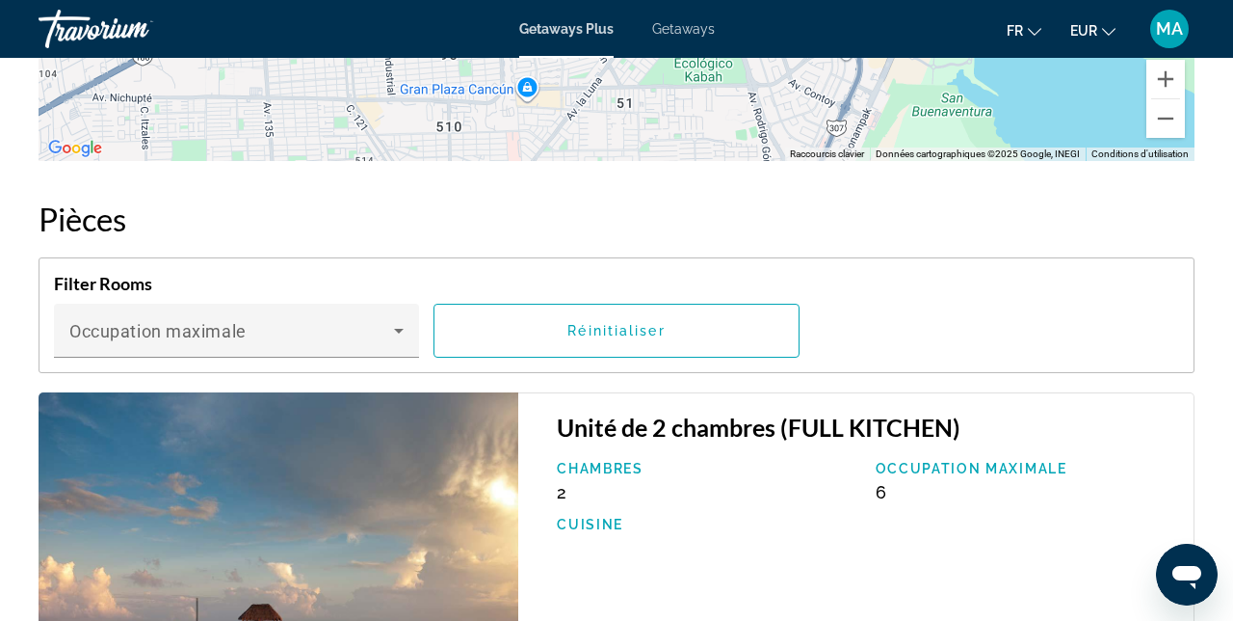
click at [387, 339] on icon "Main content" at bounding box center [398, 330] width 23 height 23
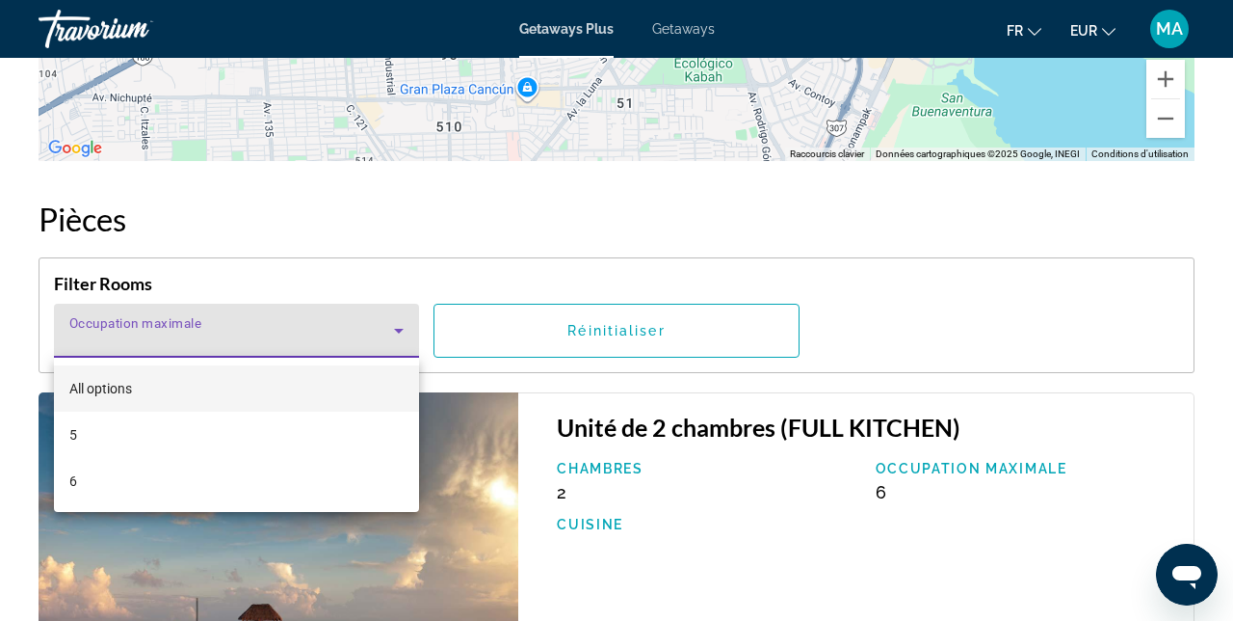
click at [386, 331] on div at bounding box center [616, 310] width 1233 height 621
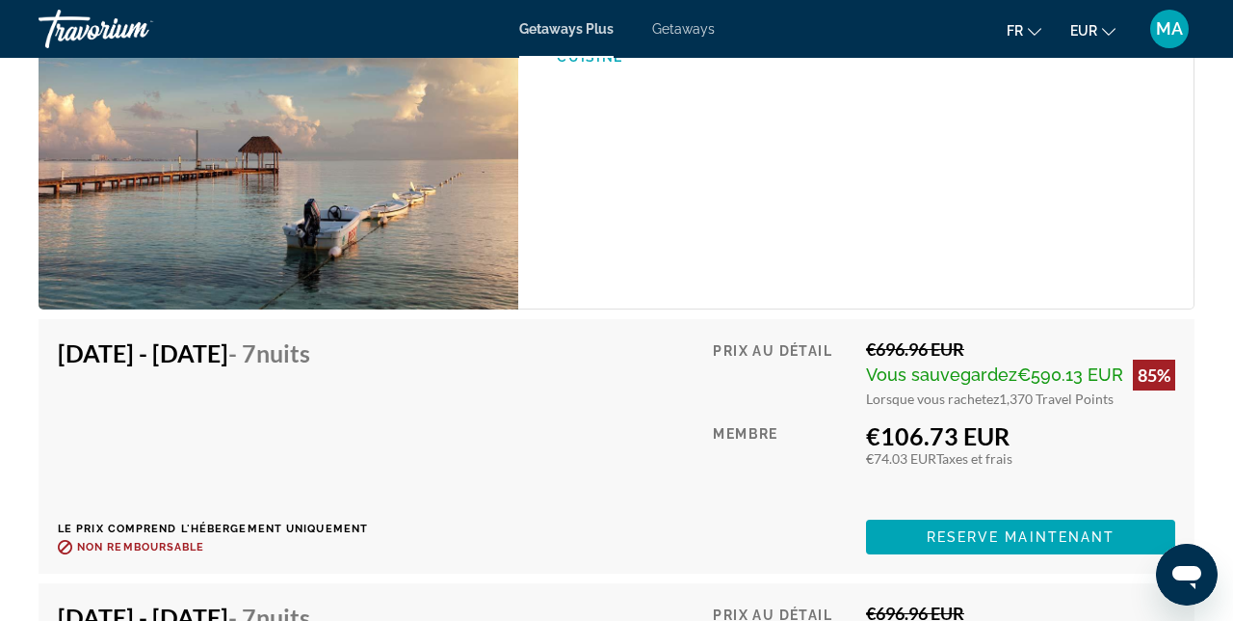
scroll to position [3885, 0]
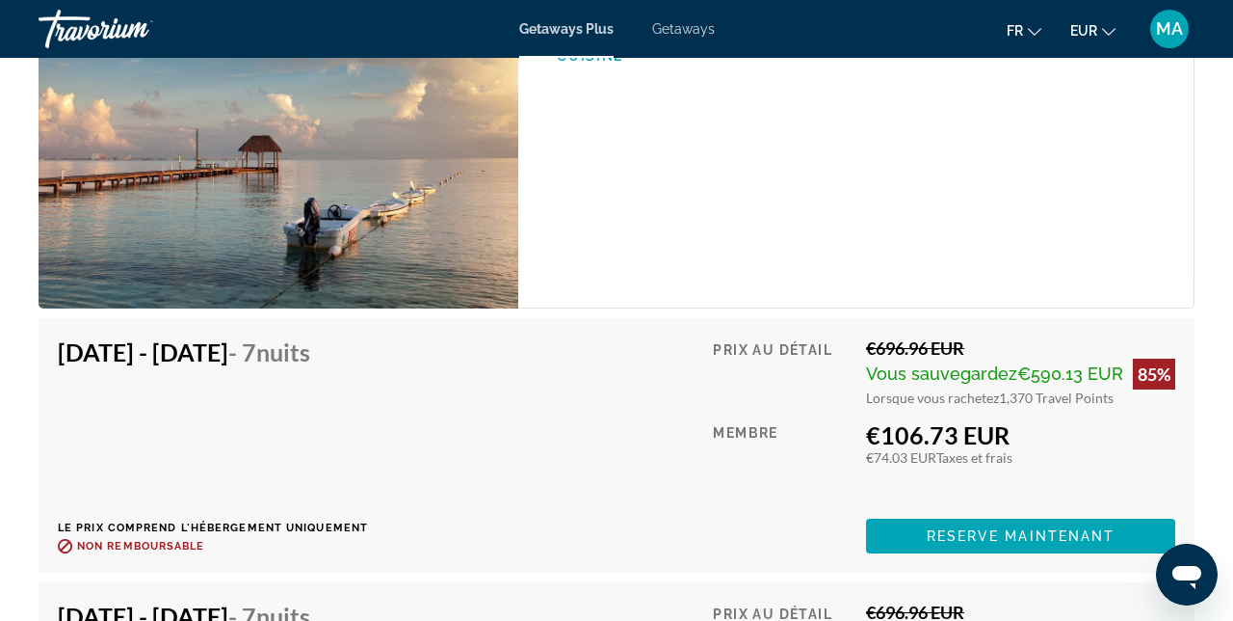
click at [1034, 537] on span "Reserve maintenant" at bounding box center [1021, 535] width 189 height 15
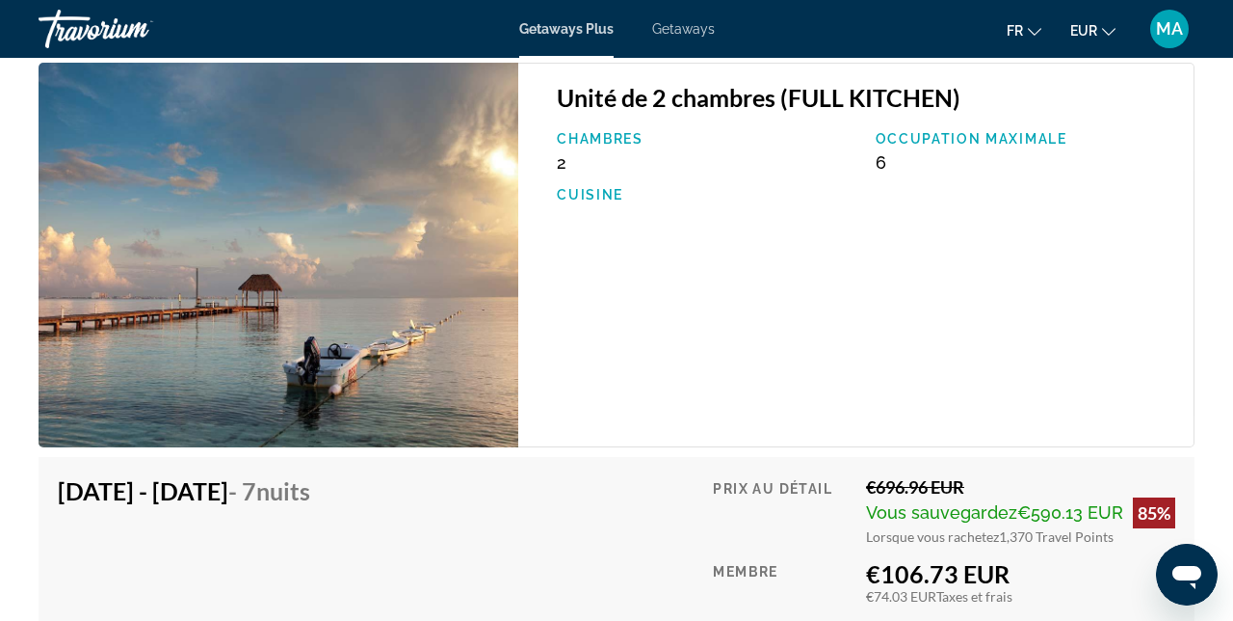
scroll to position [3748, 0]
